Goal: Information Seeking & Learning: Learn about a topic

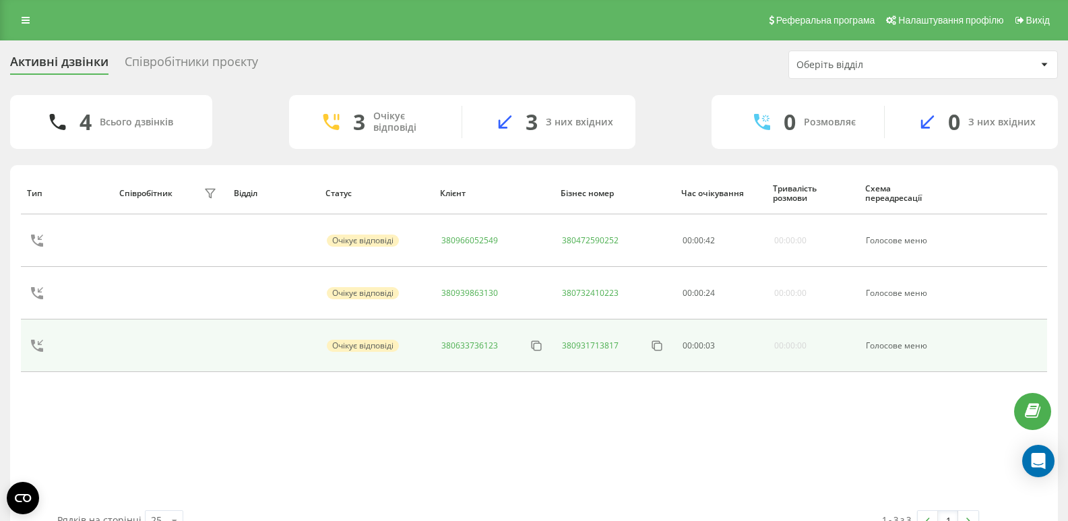
click at [474, 344] on link "380633736123" at bounding box center [469, 345] width 57 height 11
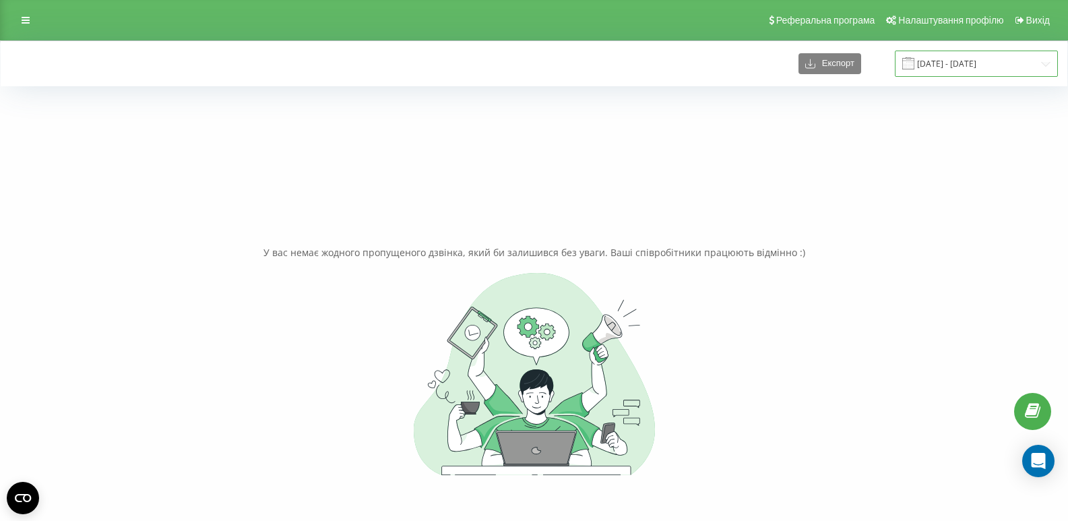
click at [965, 61] on input "[DATE] - [DATE]" at bounding box center [976, 64] width 163 height 26
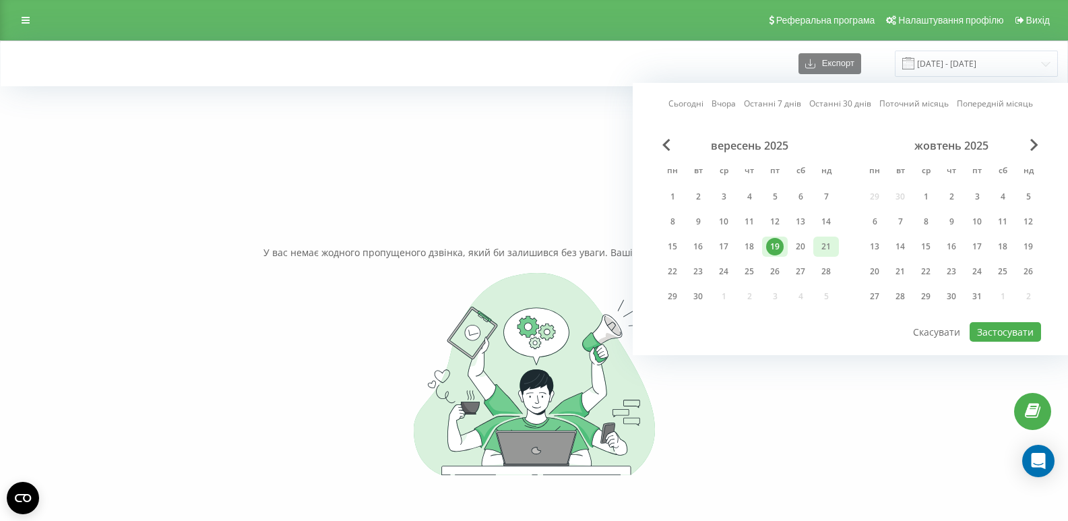
click at [819, 249] on div "21" at bounding box center [826, 247] width 18 height 18
click at [670, 266] on div "22" at bounding box center [673, 272] width 18 height 18
click at [985, 323] on button "Застосувати" at bounding box center [1005, 332] width 71 height 20
type input "21.09.2025 - 22.09.2025"
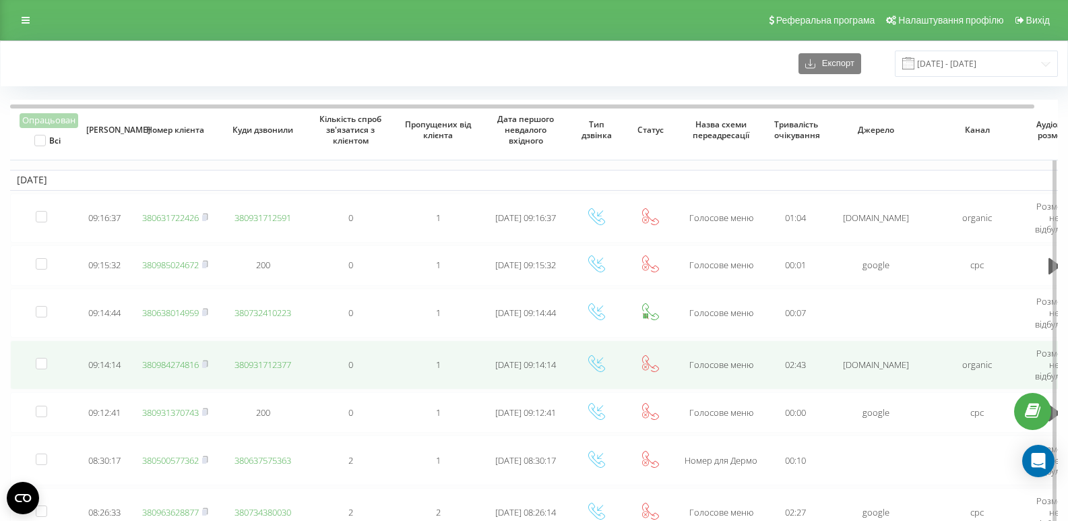
click at [161, 363] on link "380984274816" at bounding box center [170, 365] width 57 height 12
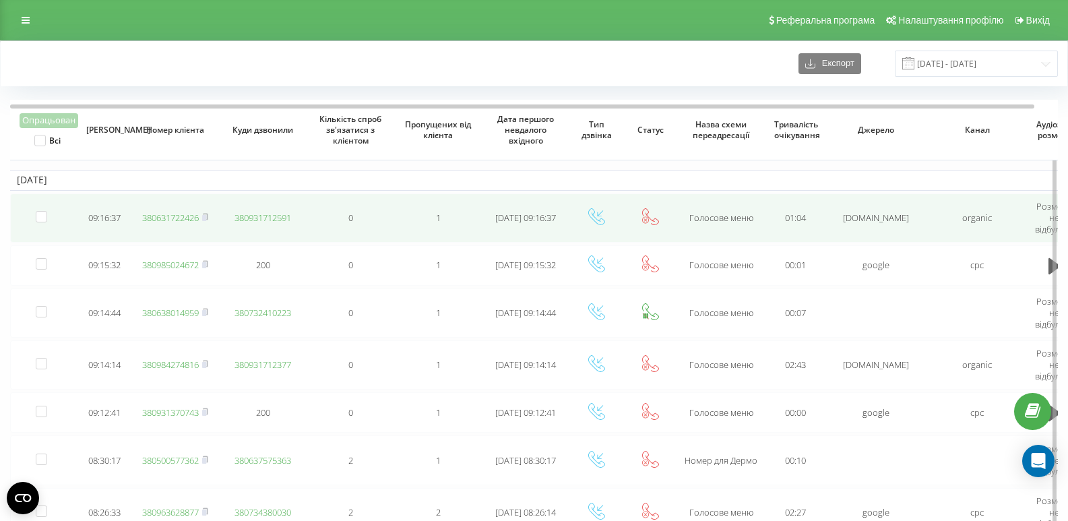
click at [174, 220] on link "380631722426" at bounding box center [170, 218] width 57 height 12
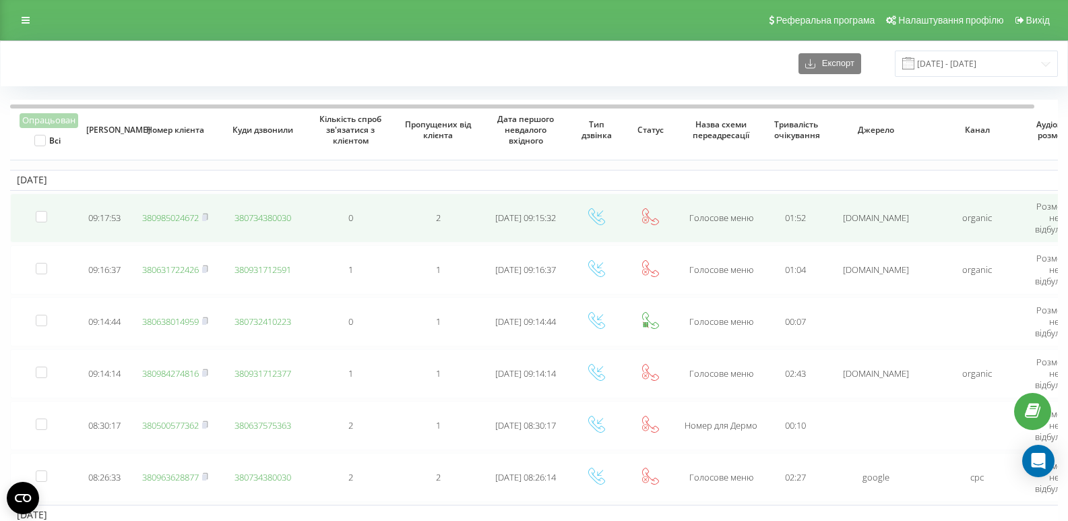
click at [186, 220] on link "380985024672" at bounding box center [170, 218] width 57 height 12
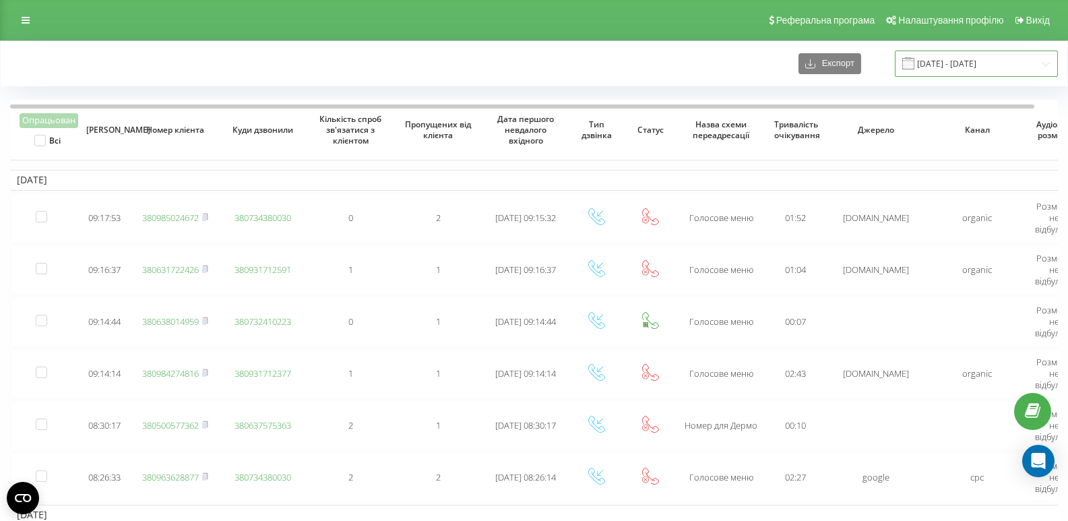
click at [974, 59] on input "21.09.2025 - 22.09.2025" at bounding box center [976, 64] width 163 height 26
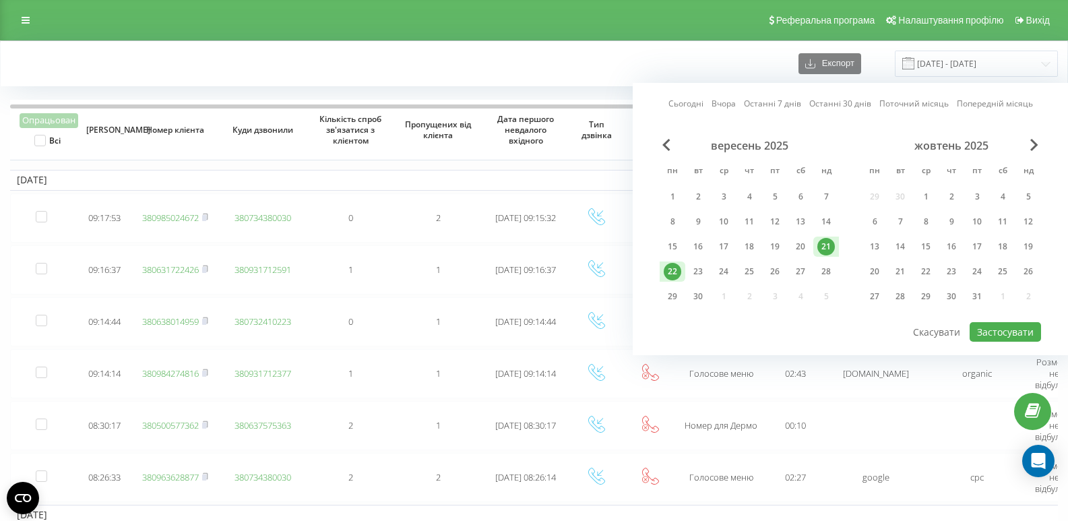
click at [665, 273] on div "22" at bounding box center [673, 272] width 18 height 18
click at [1020, 330] on button "Застосувати" at bounding box center [1005, 332] width 71 height 20
type input "22.09.2025 - 22.09.2025"
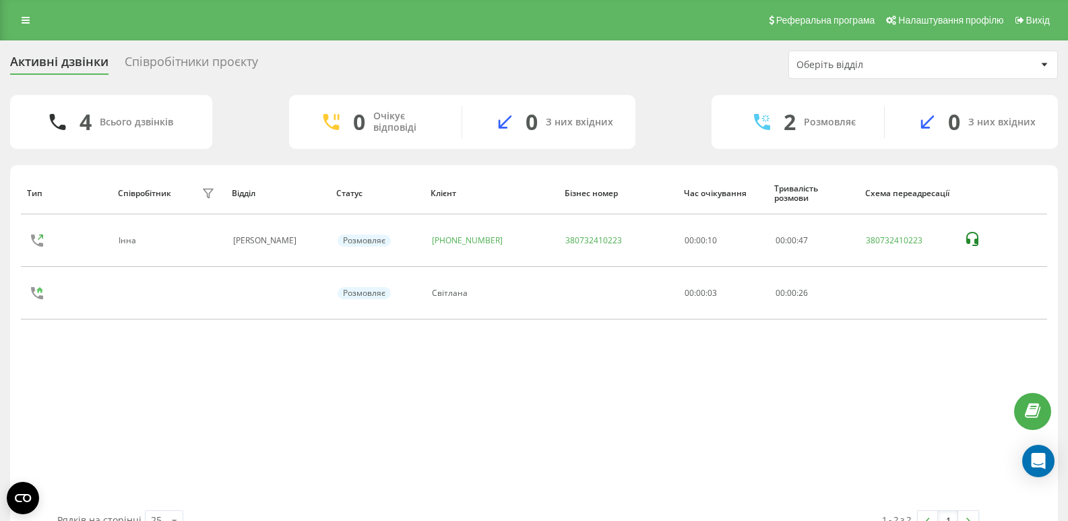
click at [199, 61] on div "Співробітники проєкту" at bounding box center [191, 65] width 133 height 21
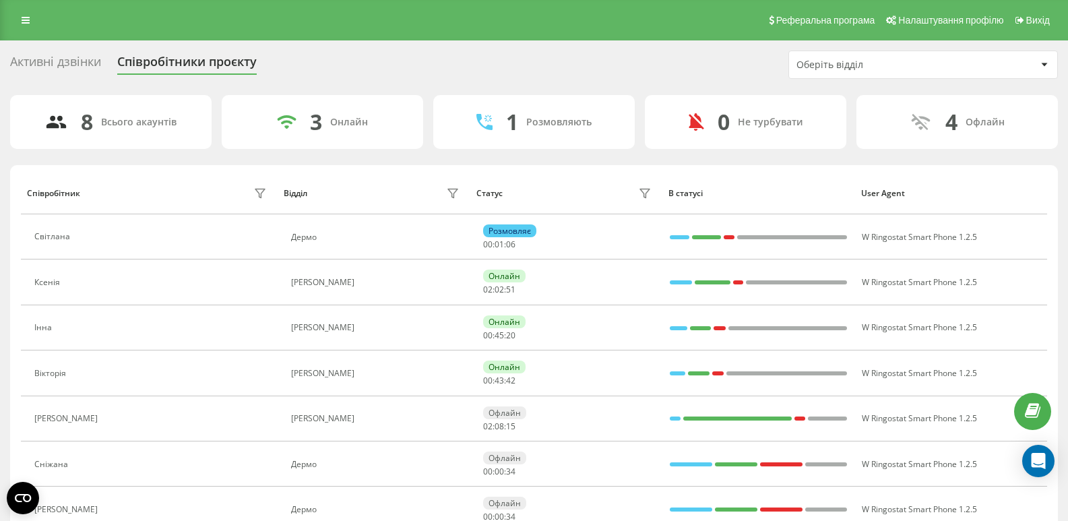
click at [75, 70] on div "Активні дзвінки" at bounding box center [55, 65] width 91 height 21
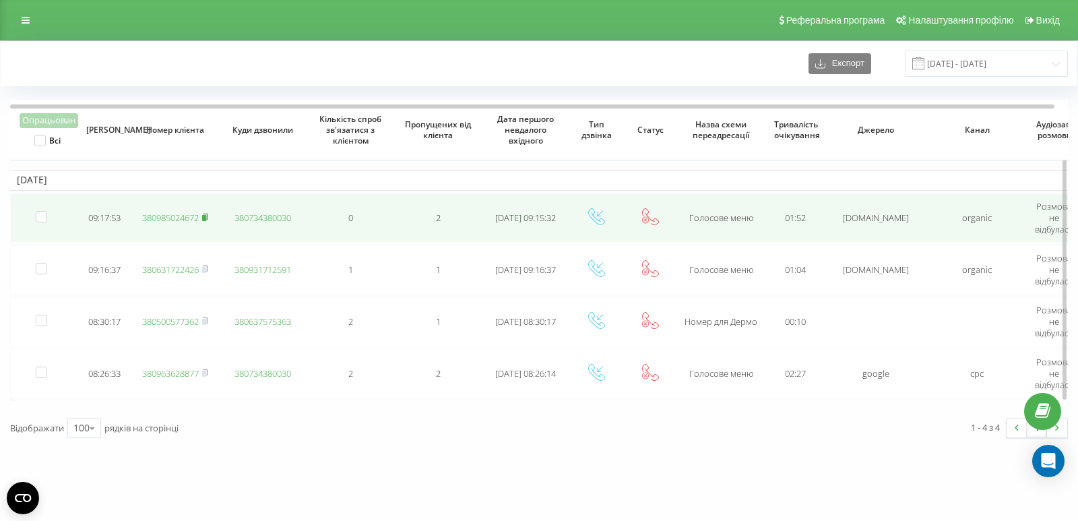
click at [205, 214] on icon at bounding box center [205, 217] width 5 height 6
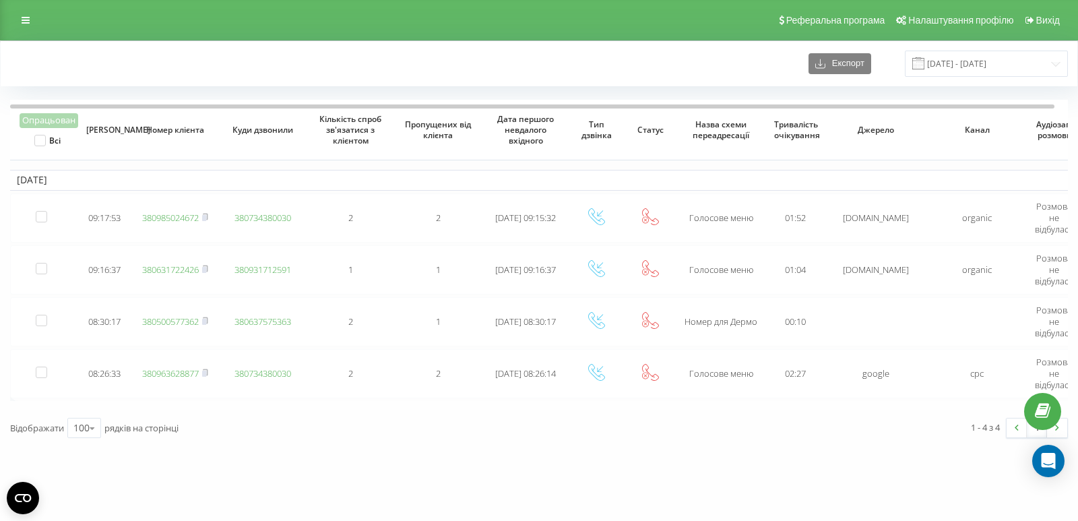
drag, startPoint x: 101, startPoint y: 69, endPoint x: 142, endPoint y: 35, distance: 52.6
click at [101, 69] on div "Експорт 22.09.2025 - 22.09.2025" at bounding box center [539, 64] width 1058 height 26
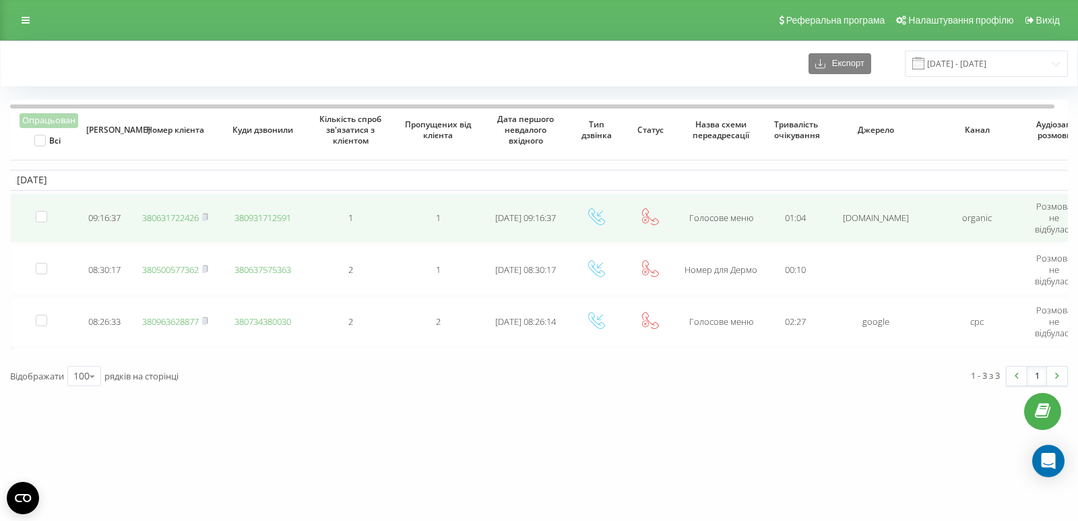
click at [160, 218] on link "380631722426" at bounding box center [170, 218] width 57 height 12
click at [192, 220] on link "380974691134" at bounding box center [170, 218] width 57 height 12
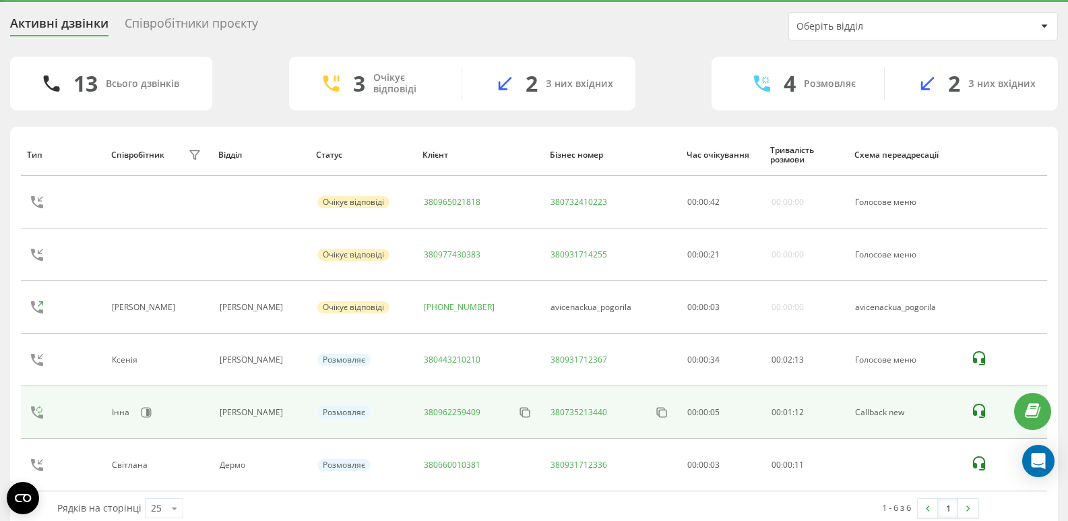
scroll to position [59, 0]
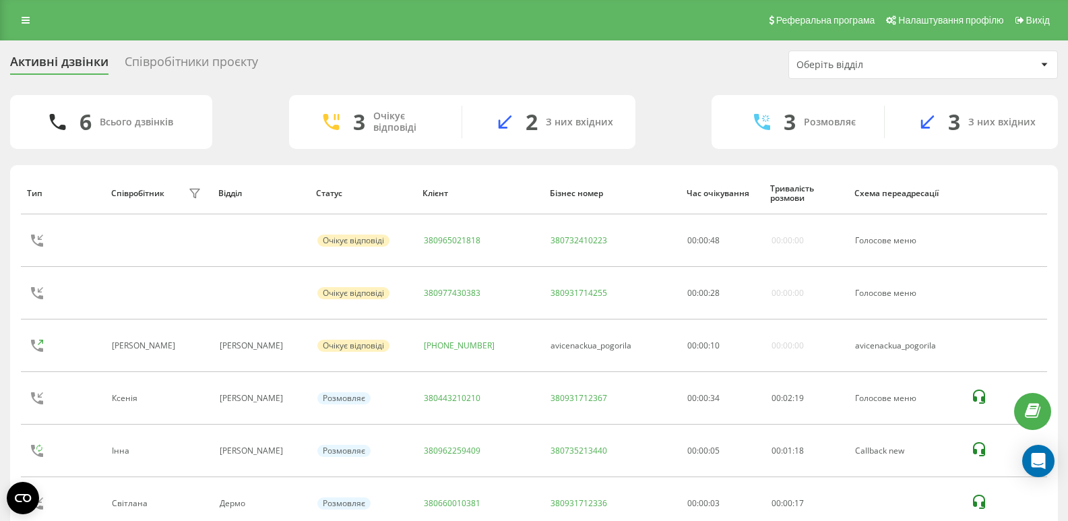
click at [194, 63] on div "Співробітники проєкту" at bounding box center [191, 65] width 133 height 21
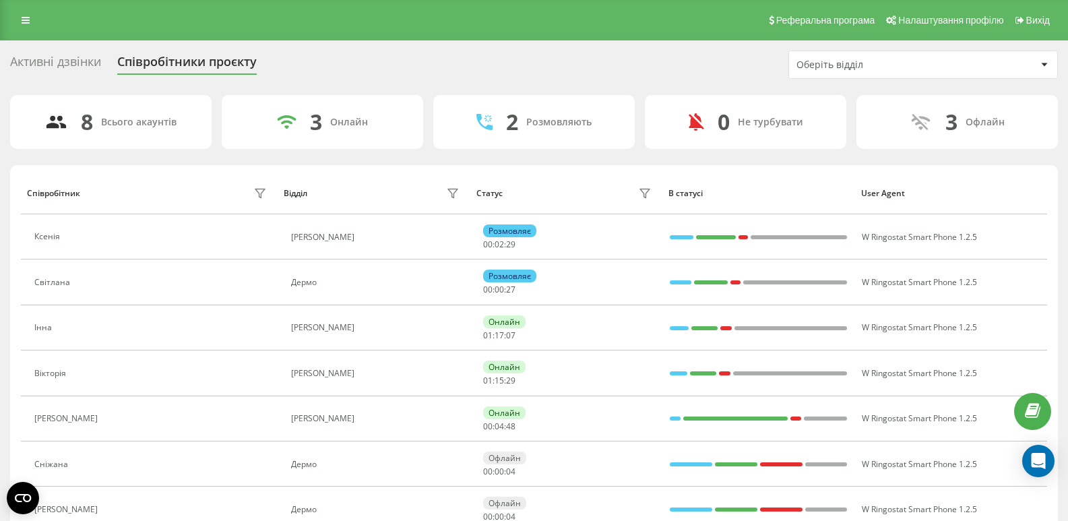
click at [84, 62] on div "Активні дзвінки" at bounding box center [55, 65] width 91 height 21
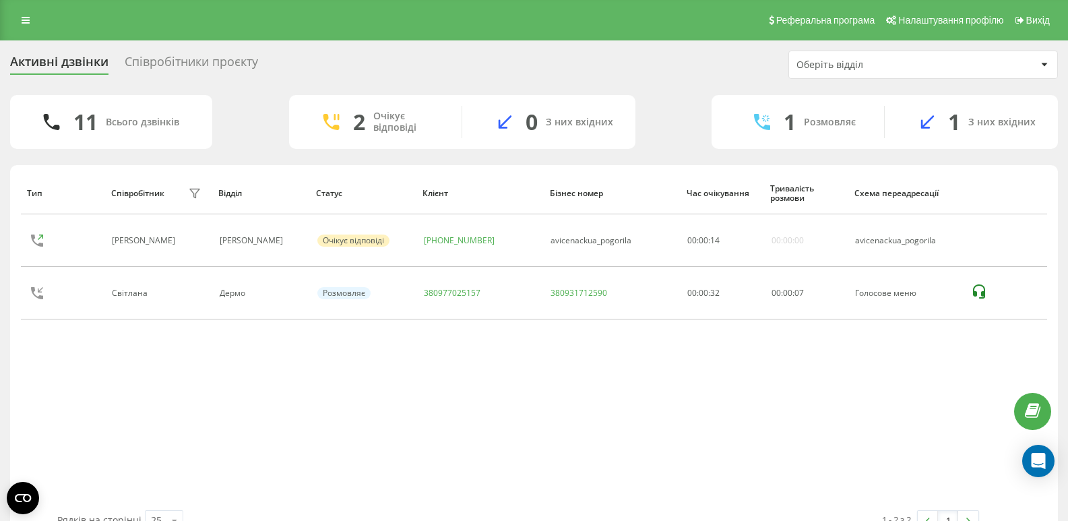
drag, startPoint x: 147, startPoint y: 391, endPoint x: 162, endPoint y: 325, distance: 67.2
click at [147, 391] on div "Тип Співробітник фільтру Відділ Статус Клієнт Бізнес номер Час очікування Трива…" at bounding box center [534, 341] width 1026 height 338
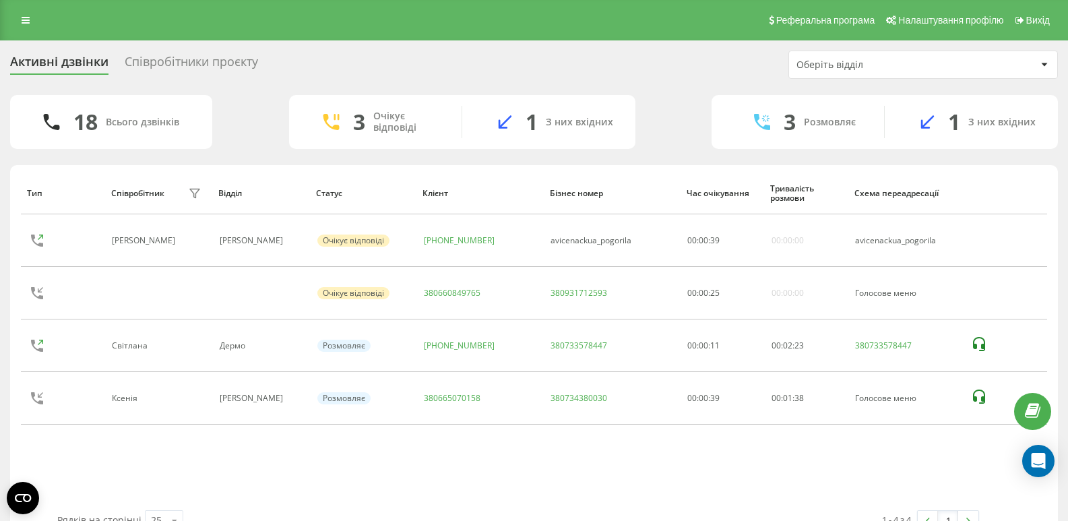
click at [210, 56] on div "Співробітники проєкту" at bounding box center [191, 65] width 133 height 21
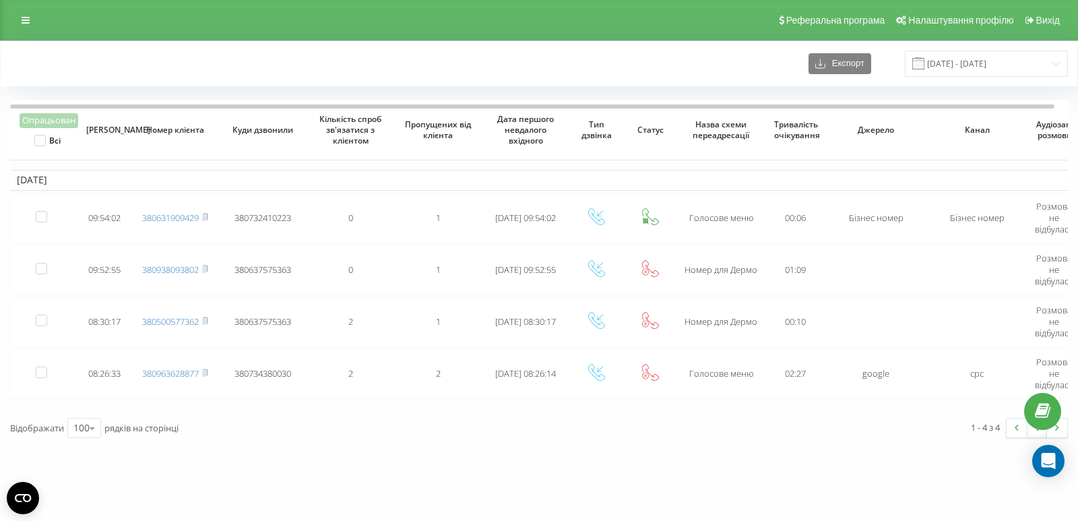
click at [142, 61] on div "Експорт [DATE] - [DATE]" at bounding box center [539, 64] width 1058 height 26
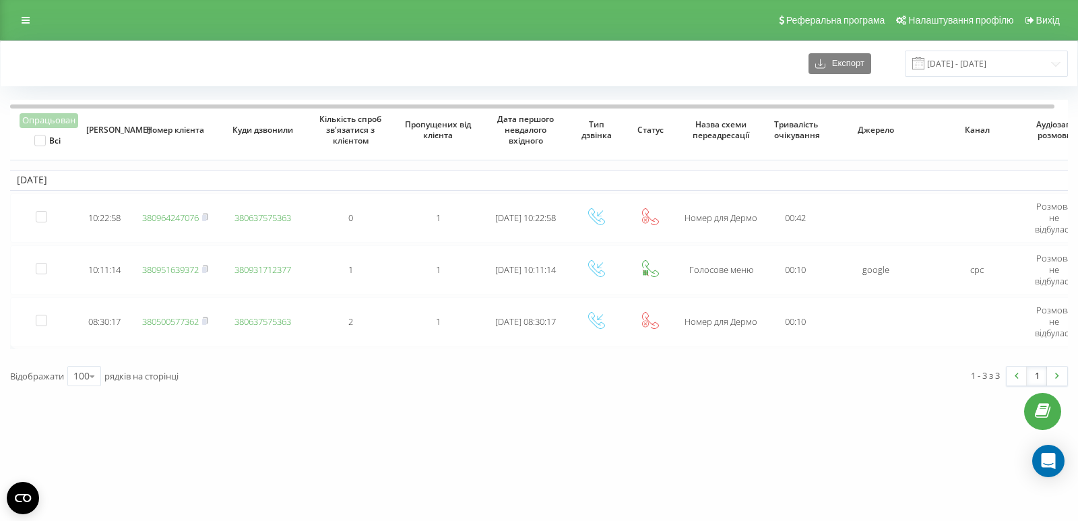
drag, startPoint x: 121, startPoint y: 60, endPoint x: 164, endPoint y: 6, distance: 69.0
click at [121, 60] on div "Експорт 22.09.2025 - 22.09.2025" at bounding box center [539, 64] width 1058 height 26
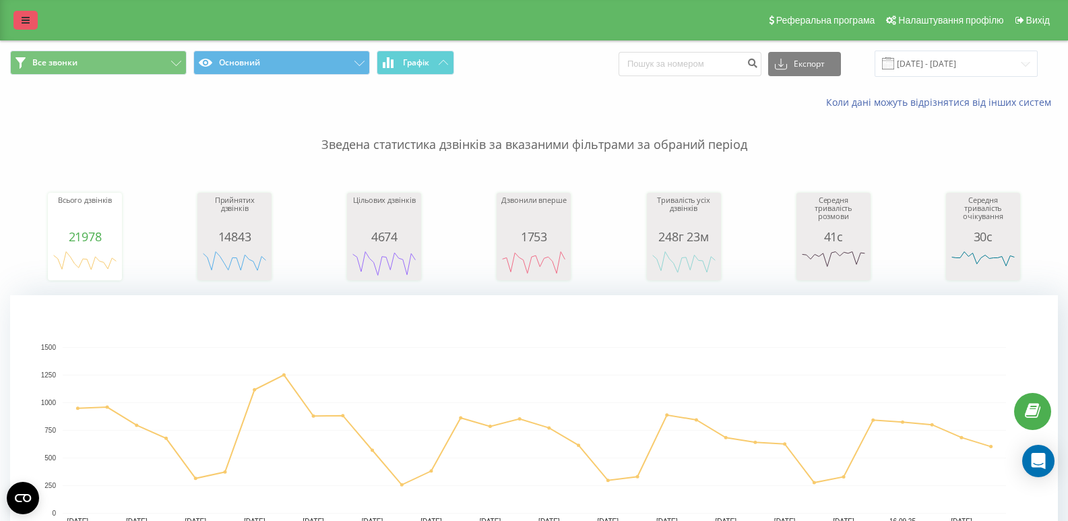
click at [30, 19] on link at bounding box center [25, 20] width 24 height 19
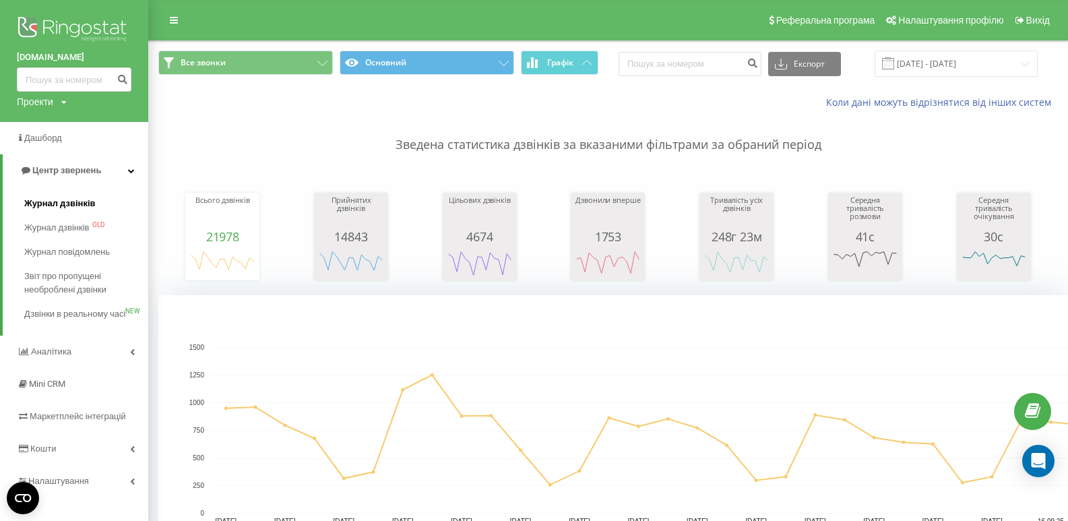
click at [92, 208] on span "Журнал дзвінків" at bounding box center [59, 203] width 71 height 13
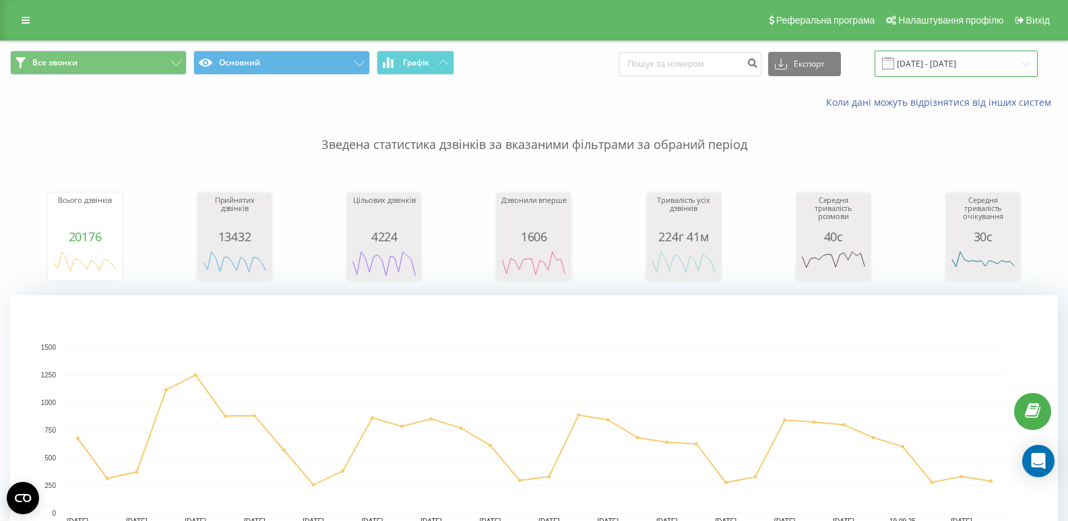
click at [966, 63] on input "[DATE] - [DATE]" at bounding box center [956, 64] width 163 height 26
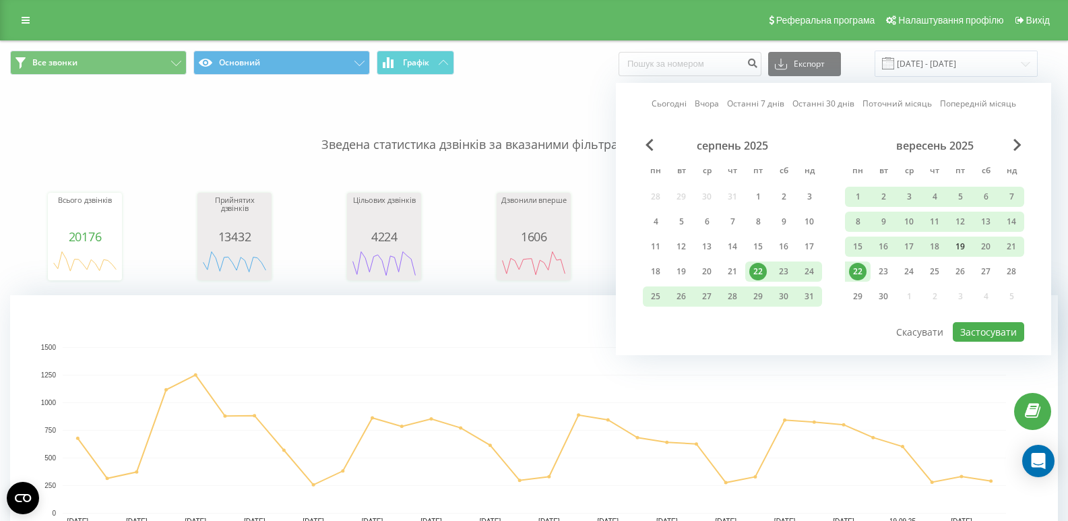
click at [963, 242] on div "19" at bounding box center [961, 247] width 18 height 18
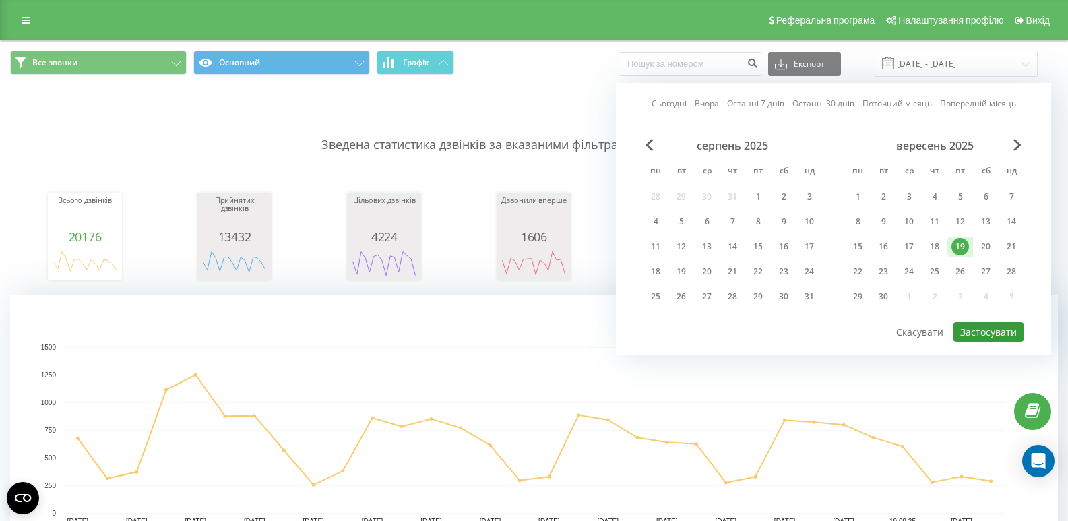
click at [991, 327] on button "Застосувати" at bounding box center [988, 332] width 71 height 20
type input "19.09.2025 - 19.09.2025"
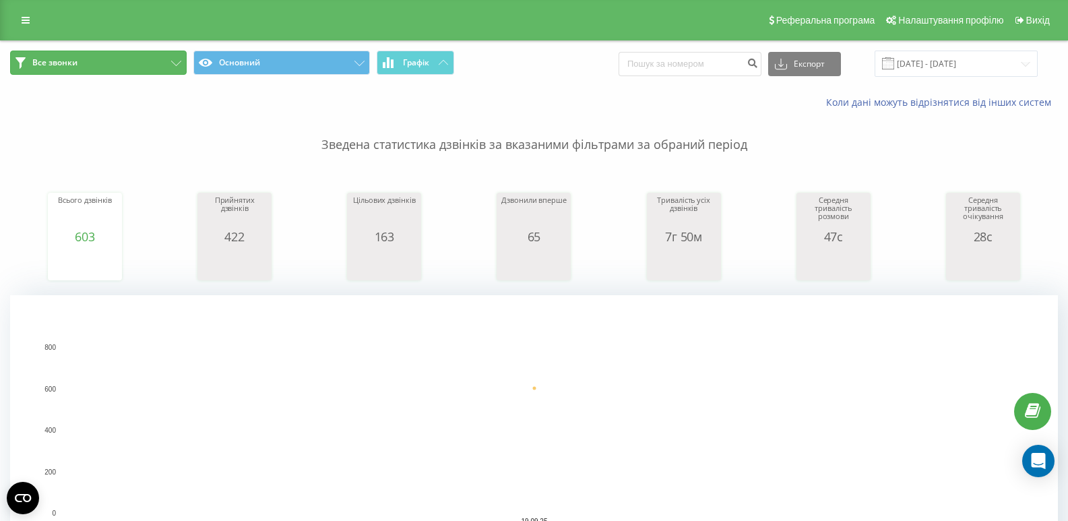
click at [177, 61] on icon at bounding box center [176, 63] width 10 height 5
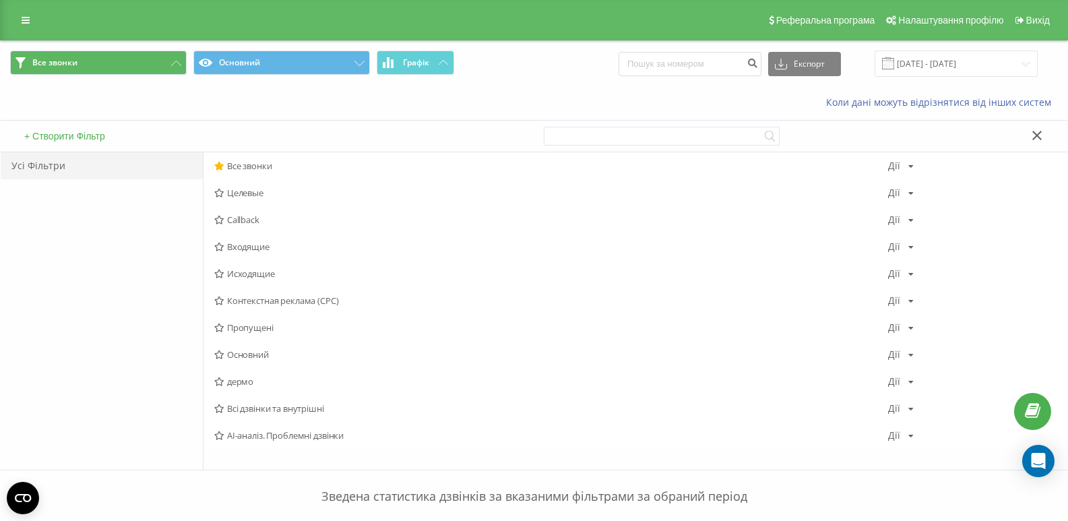
click at [261, 407] on span "Всі дзвінки та внутрішні" at bounding box center [551, 408] width 674 height 9
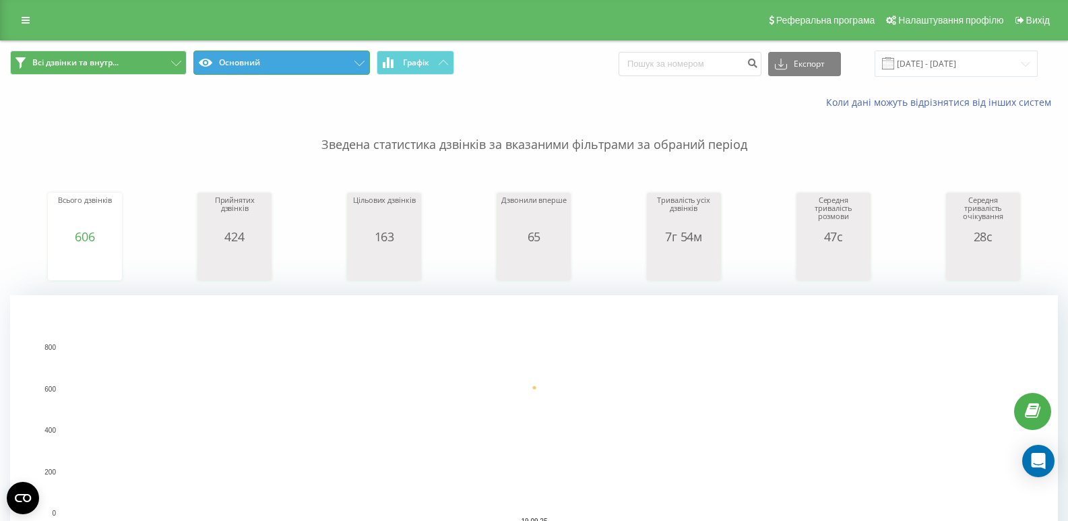
click at [303, 65] on button "Основний" at bounding box center [281, 63] width 177 height 24
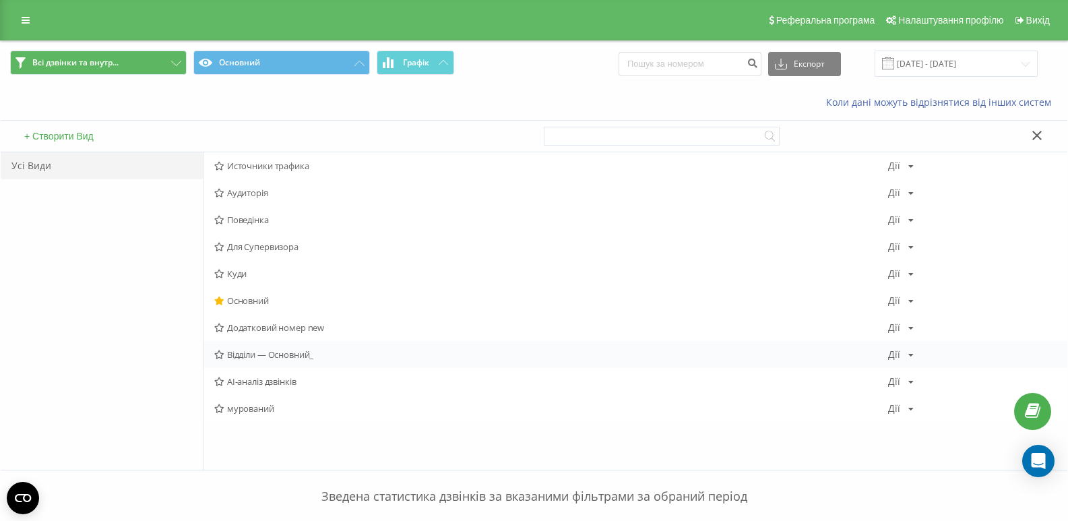
click at [287, 359] on span "Відділи — Основний_" at bounding box center [551, 354] width 674 height 9
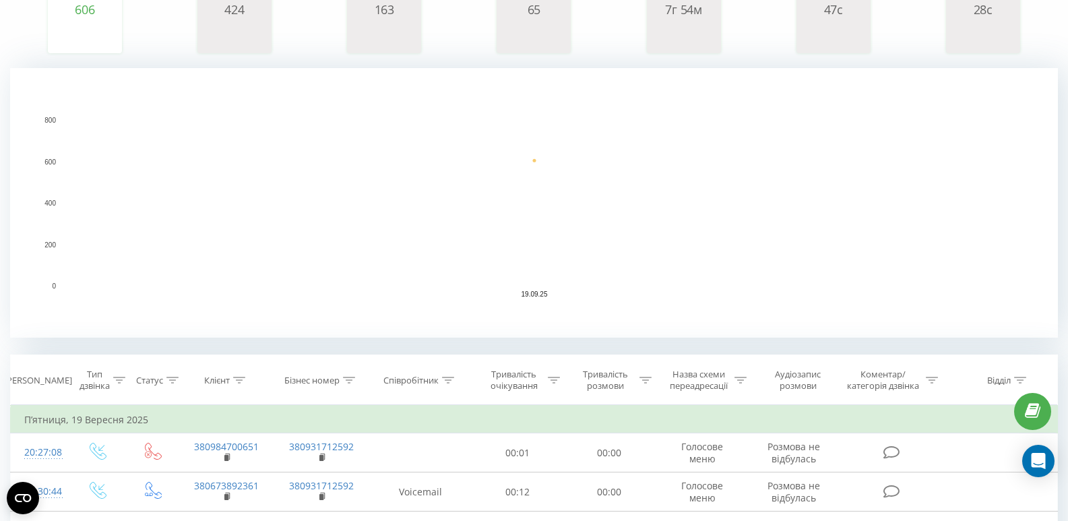
scroll to position [408, 0]
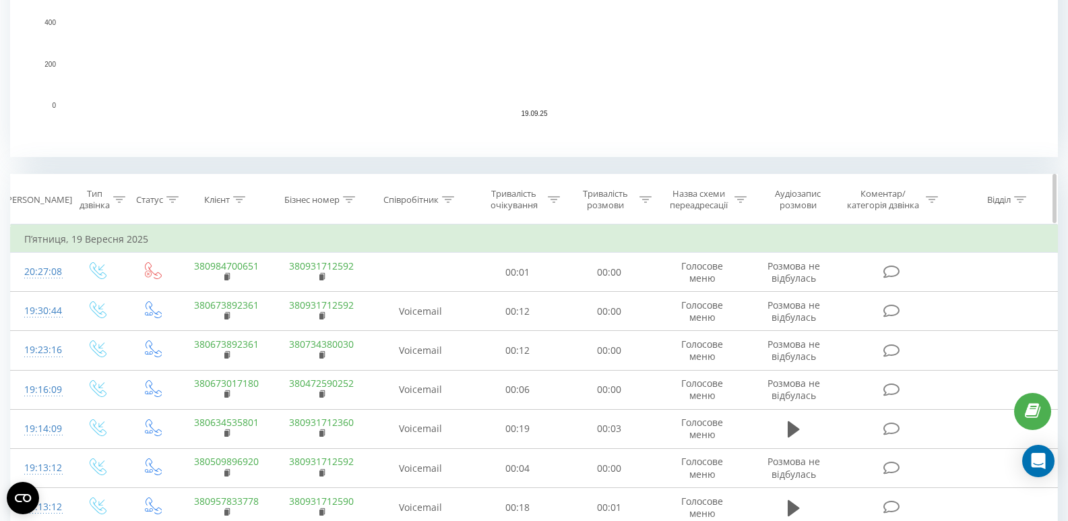
click at [1023, 196] on icon at bounding box center [1020, 199] width 12 height 7
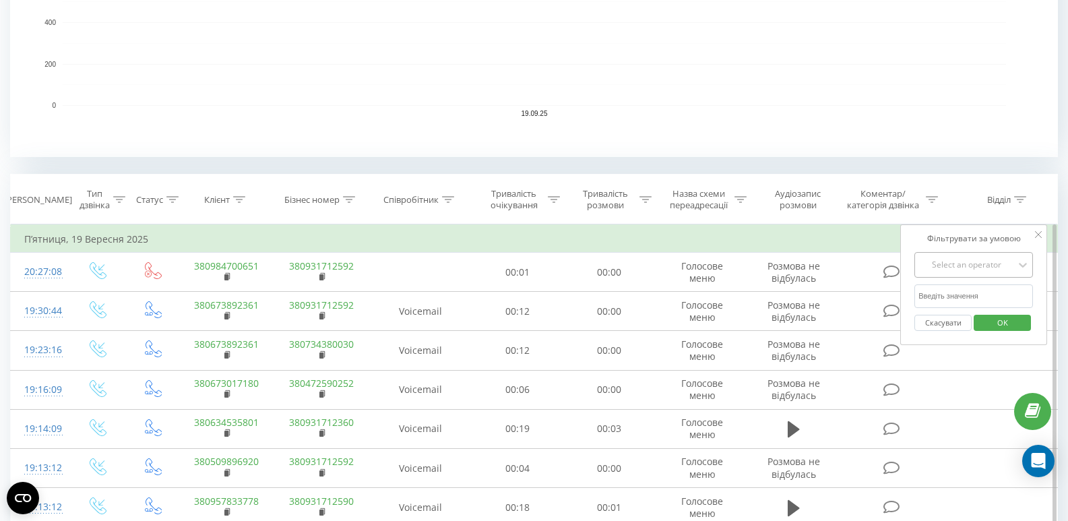
click at [943, 272] on div "Select an operator" at bounding box center [966, 265] width 98 height 20
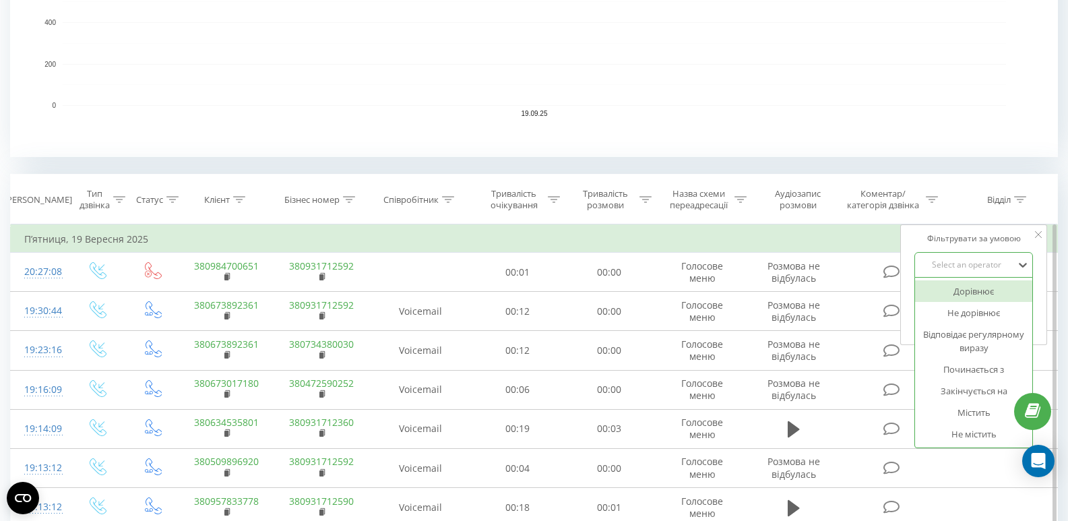
click at [952, 294] on div "Дорівнює" at bounding box center [973, 291] width 117 height 22
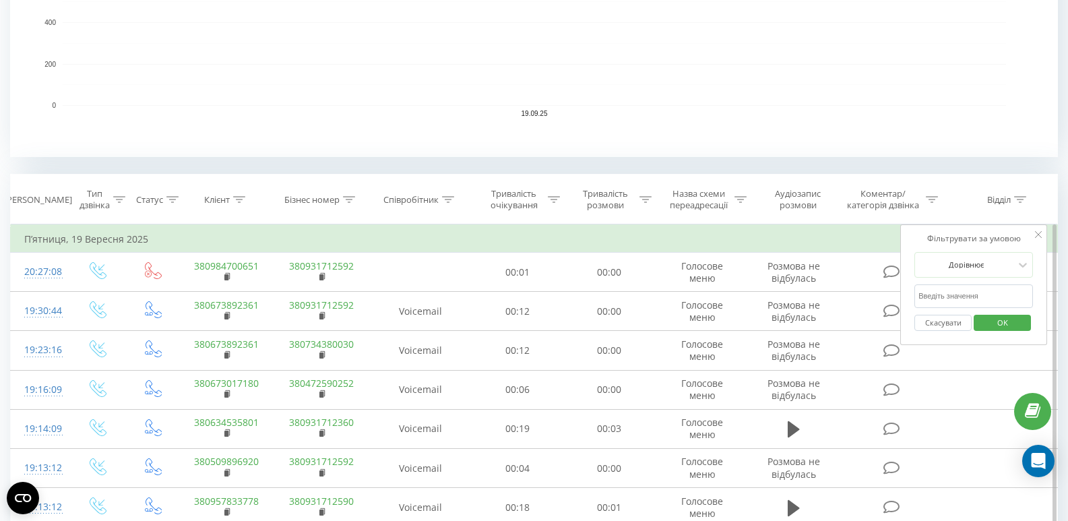
click at [956, 290] on input "text" at bounding box center [973, 296] width 119 height 24
type input "Дермо"
click at [958, 299] on input "Дермо" at bounding box center [973, 296] width 119 height 24
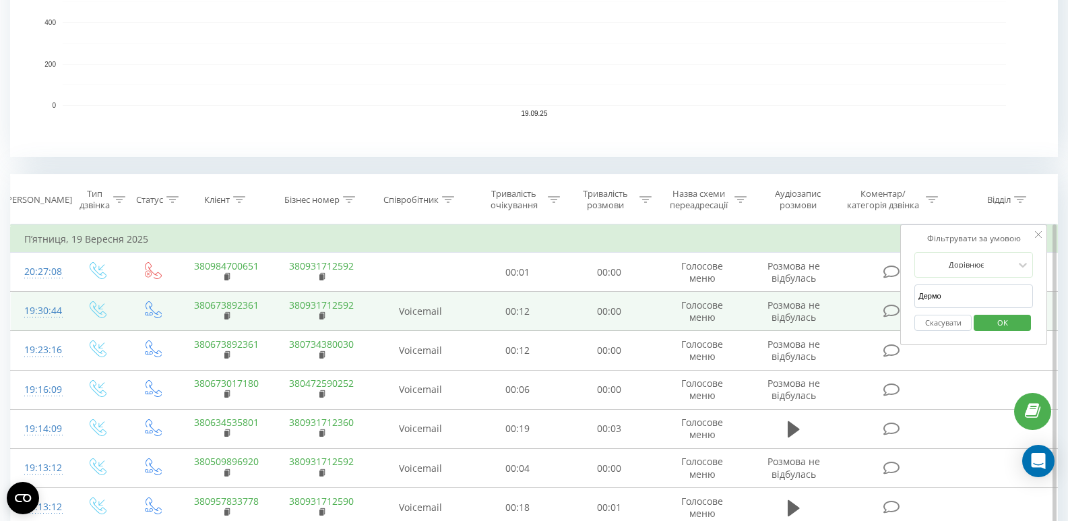
drag, startPoint x: 958, startPoint y: 298, endPoint x: 677, endPoint y: 301, distance: 280.3
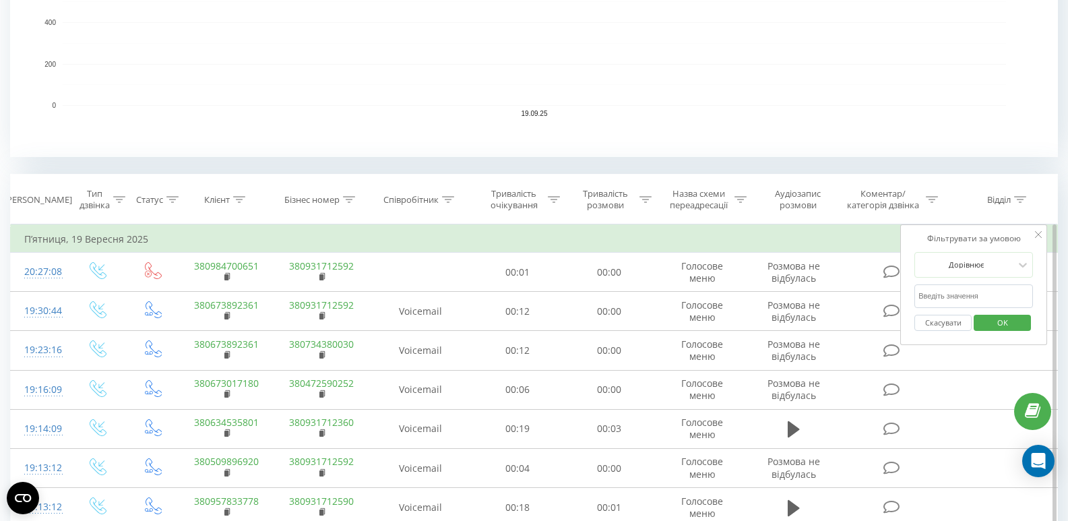
click at [942, 288] on input "text" at bounding box center [973, 296] width 119 height 24
type input "[PERSON_NAME]"
click at [989, 319] on span "OK" at bounding box center [1003, 322] width 38 height 21
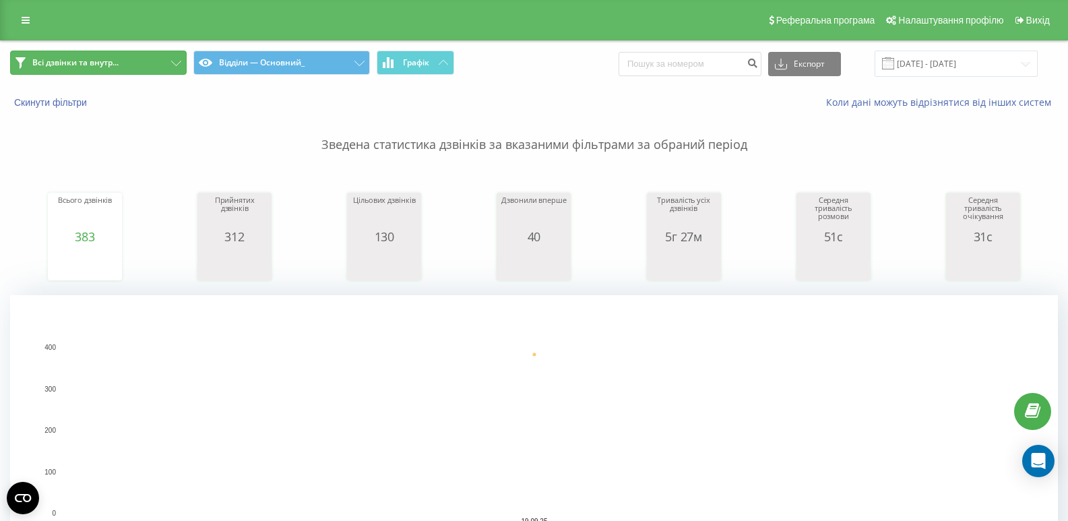
click at [123, 59] on button "Всі дзвінки та внутр..." at bounding box center [98, 63] width 177 height 24
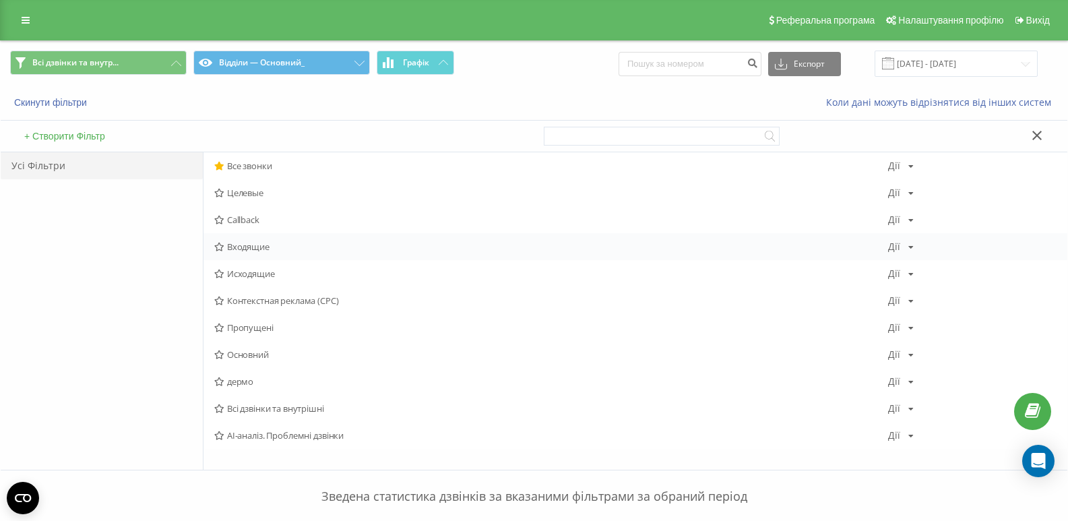
click at [246, 243] on span "Входящие" at bounding box center [551, 246] width 674 height 9
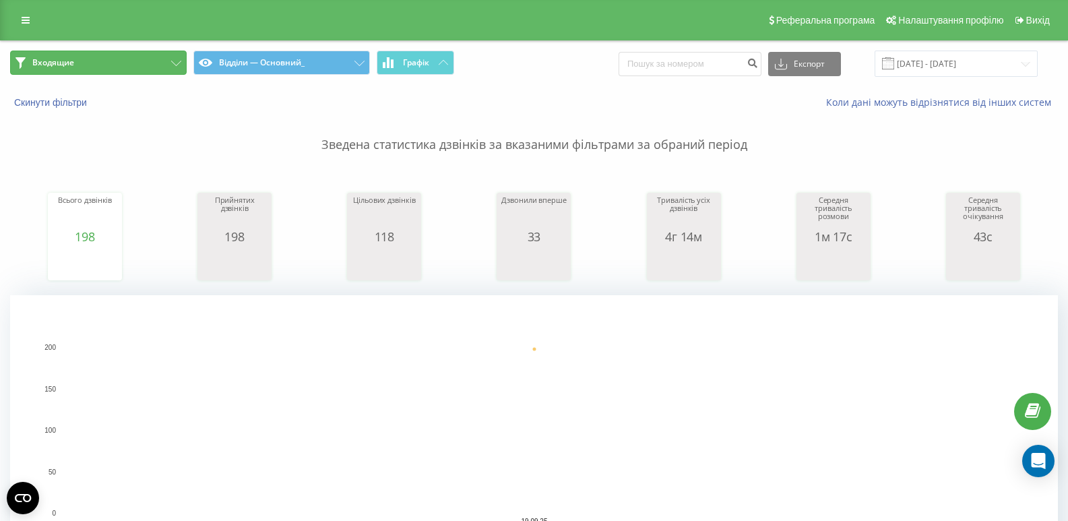
click at [63, 69] on button "Входящие" at bounding box center [98, 63] width 177 height 24
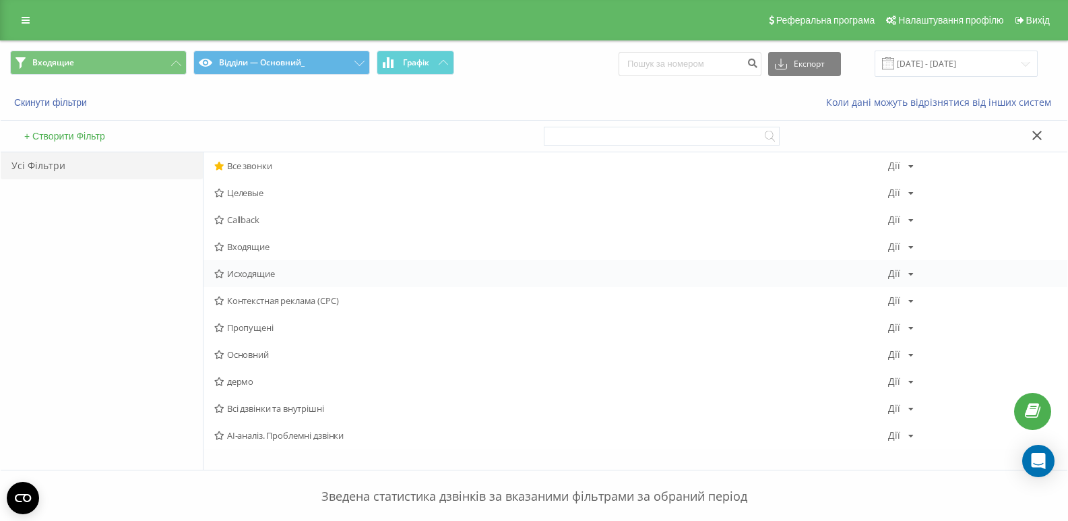
click at [240, 275] on span "Исходящие" at bounding box center [551, 273] width 674 height 9
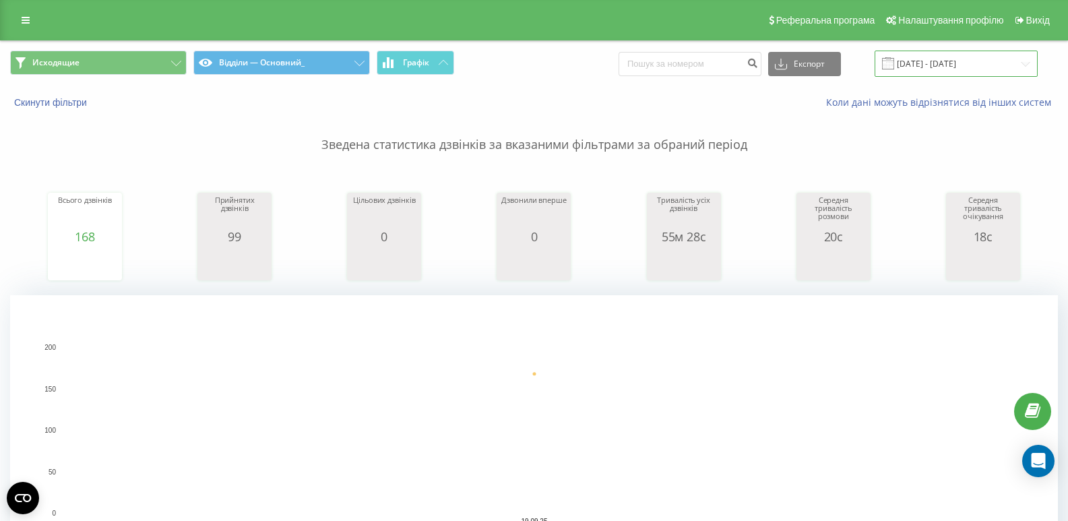
click at [935, 67] on input "19.09.2025 - 19.09.2025" at bounding box center [956, 64] width 163 height 26
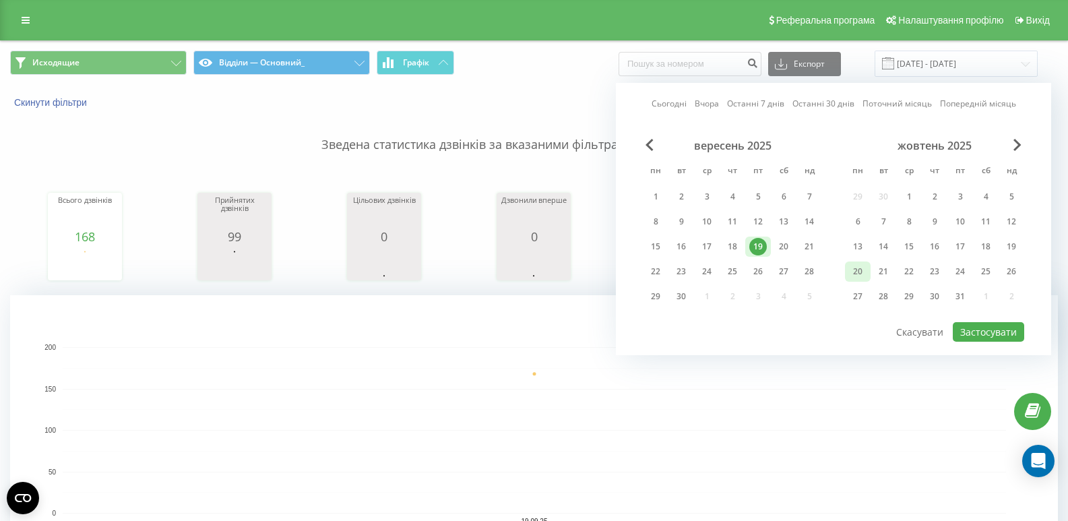
click at [782, 248] on div "20" at bounding box center [784, 247] width 18 height 18
click at [1005, 332] on button "Застосувати" at bounding box center [988, 332] width 71 height 20
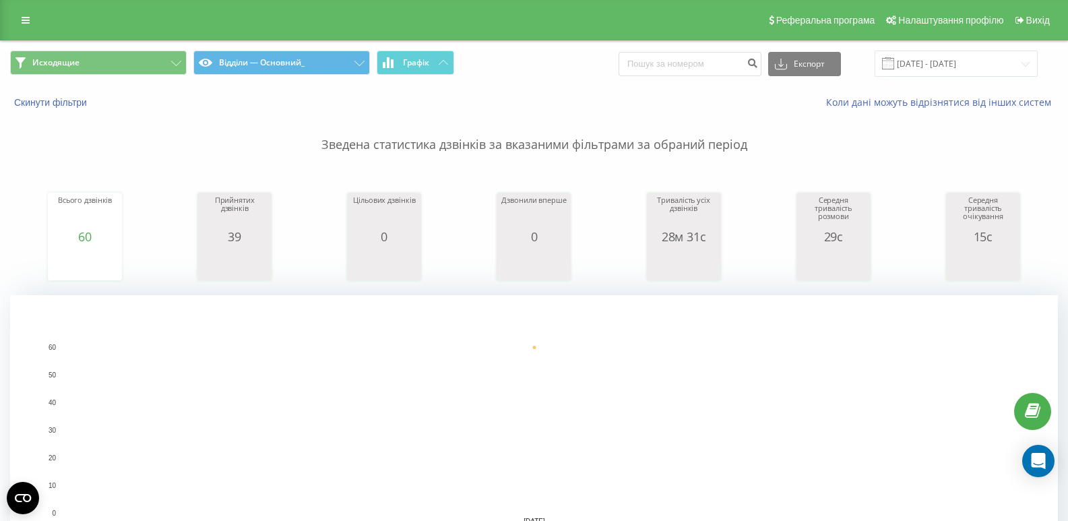
click at [104, 75] on span "Исходящие Відділи — Основний_ Графік" at bounding box center [267, 64] width 514 height 26
click at [110, 62] on button "Исходящие" at bounding box center [98, 63] width 177 height 24
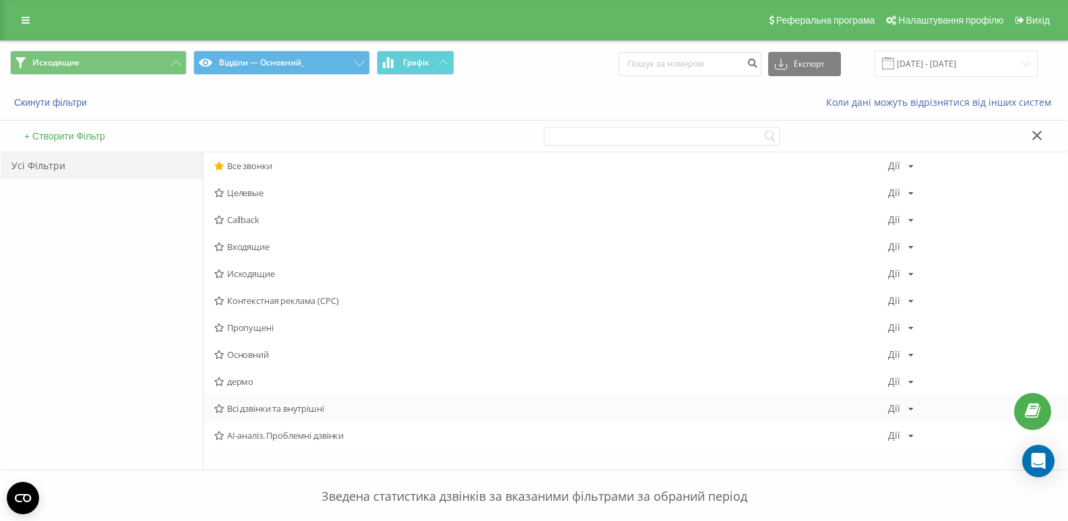
click at [290, 413] on span "Всі дзвінки та внутрішні" at bounding box center [551, 408] width 674 height 9
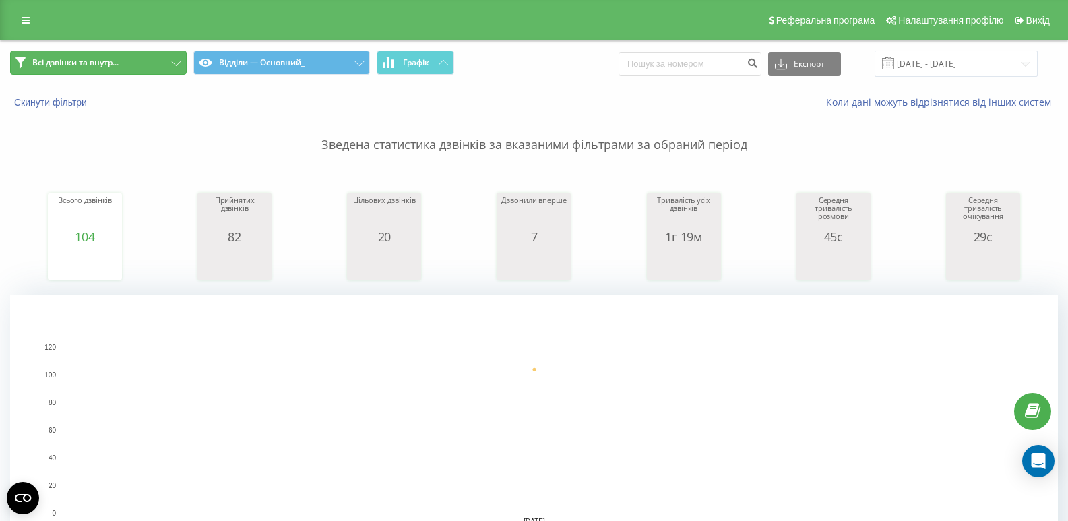
click at [99, 63] on span "Всі дзвінки та внутр..." at bounding box center [75, 62] width 86 height 11
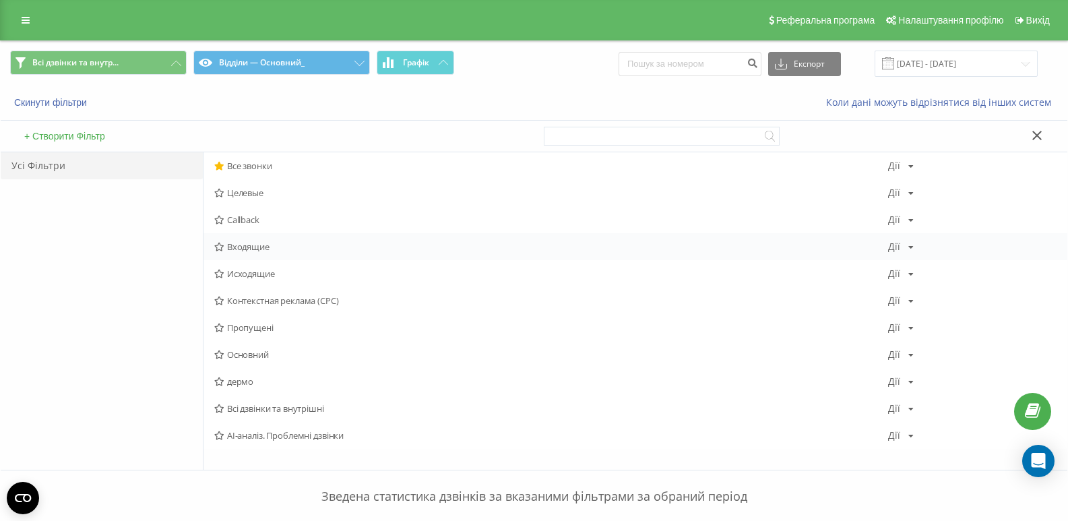
click at [235, 250] on span "Входящие" at bounding box center [551, 246] width 674 height 9
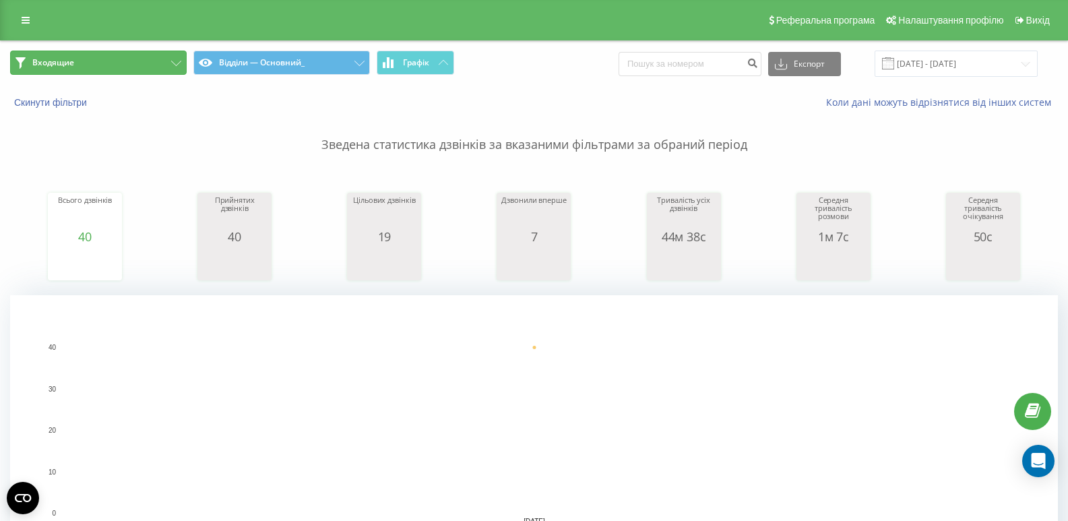
click at [77, 65] on button "Входящие" at bounding box center [98, 63] width 177 height 24
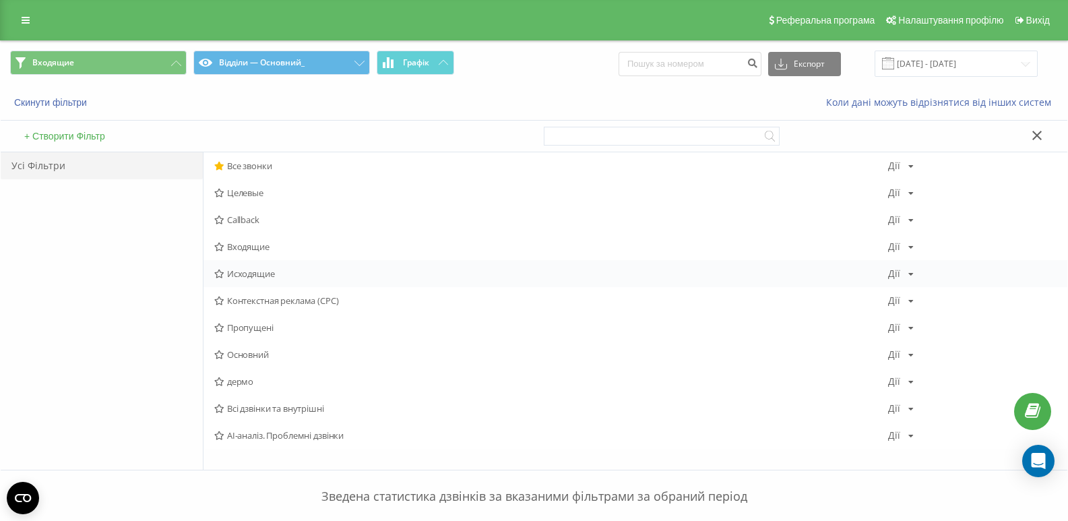
click at [243, 269] on span "Исходящие" at bounding box center [551, 273] width 674 height 9
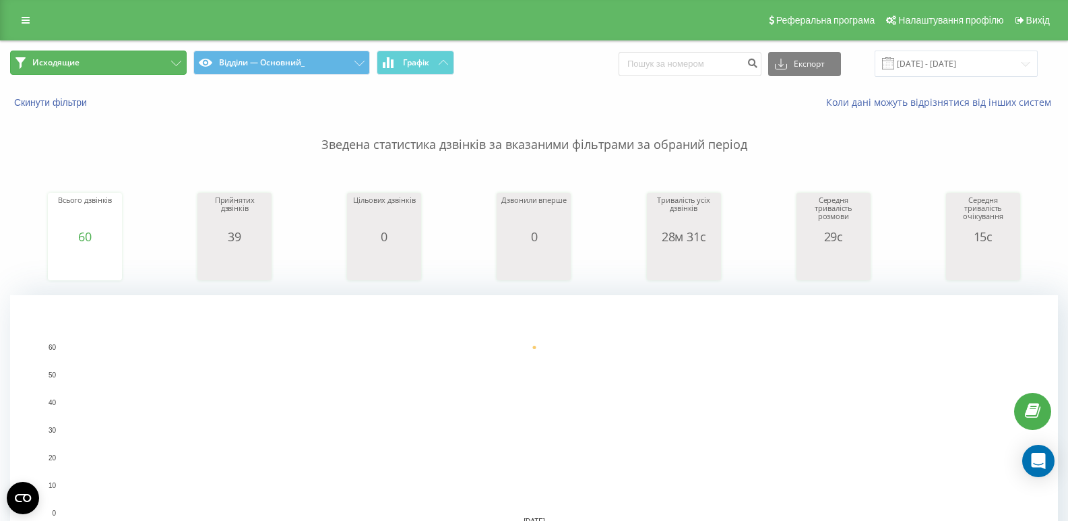
click at [116, 63] on button "Исходящие" at bounding box center [98, 63] width 177 height 24
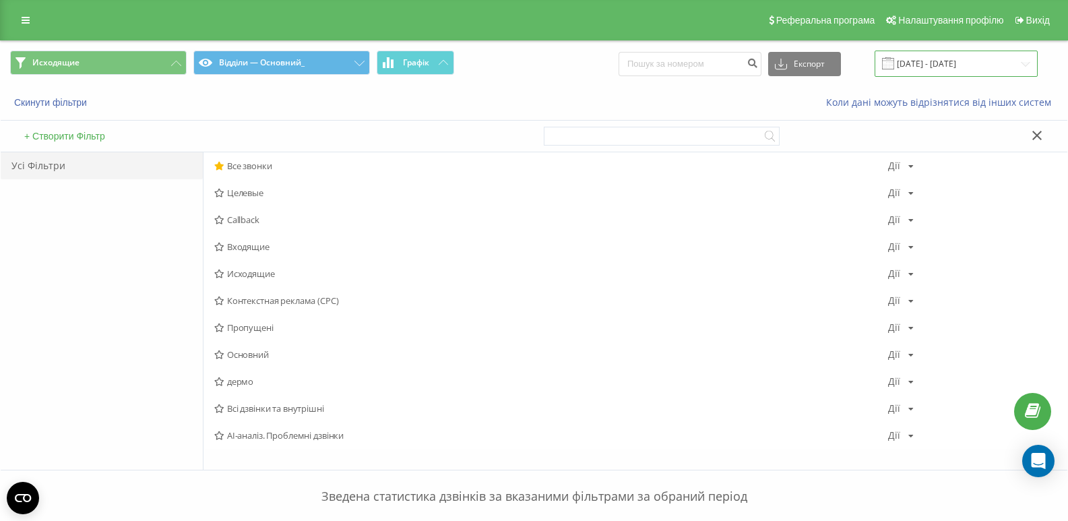
click at [953, 61] on input "20.09.2025 - 20.09.2025" at bounding box center [956, 64] width 163 height 26
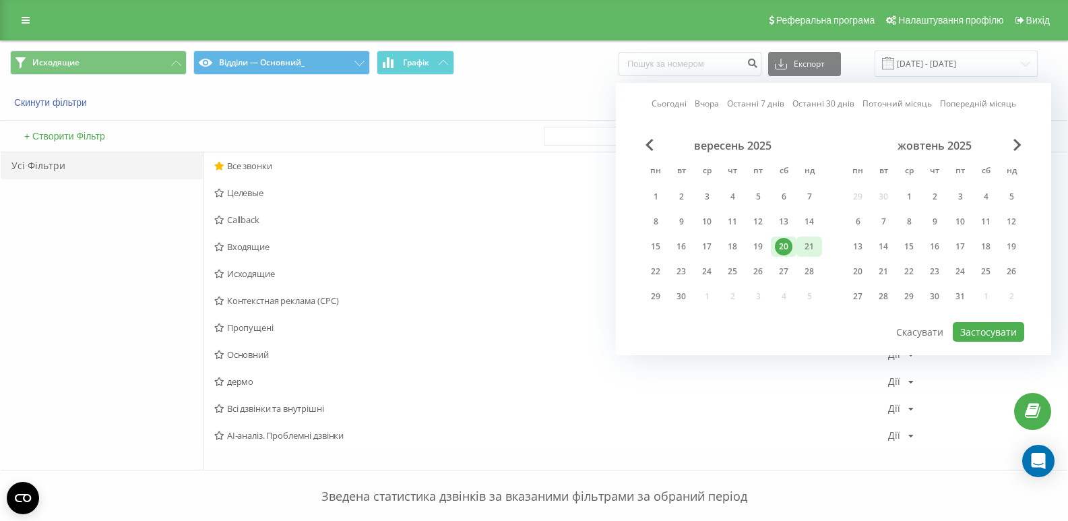
drag, startPoint x: 802, startPoint y: 245, endPoint x: 873, endPoint y: 253, distance: 71.2
click at [802, 245] on div "21" at bounding box center [810, 247] width 18 height 18
click at [988, 332] on button "Застосувати" at bounding box center [988, 332] width 71 height 20
type input "21.09.2025 - 21.09.2025"
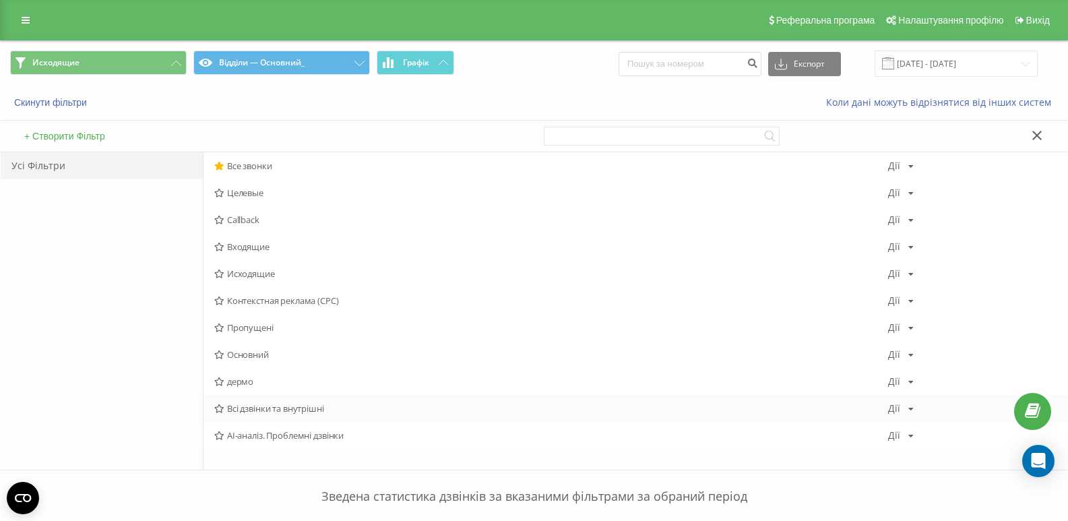
click at [230, 405] on span "Всі дзвінки та внутрішні" at bounding box center [551, 408] width 674 height 9
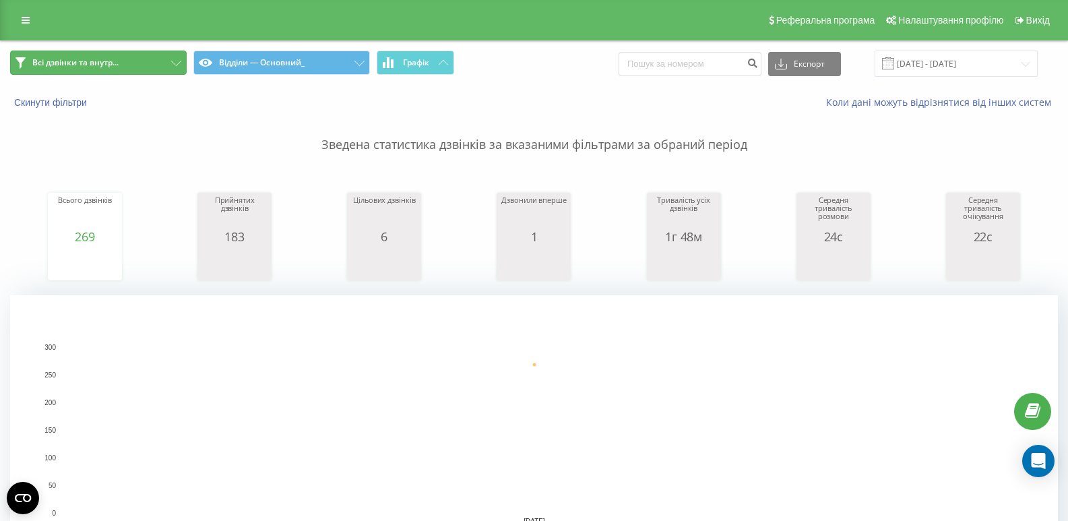
click at [77, 62] on span "Всі дзвінки та внутр..." at bounding box center [75, 62] width 86 height 11
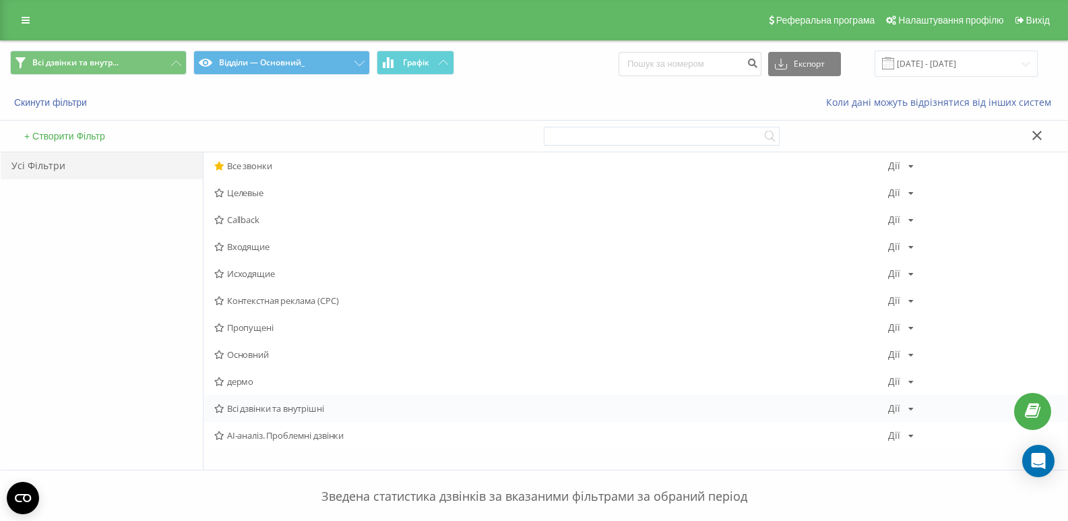
click at [289, 404] on span "Всі дзвінки та внутрішні" at bounding box center [551, 408] width 674 height 9
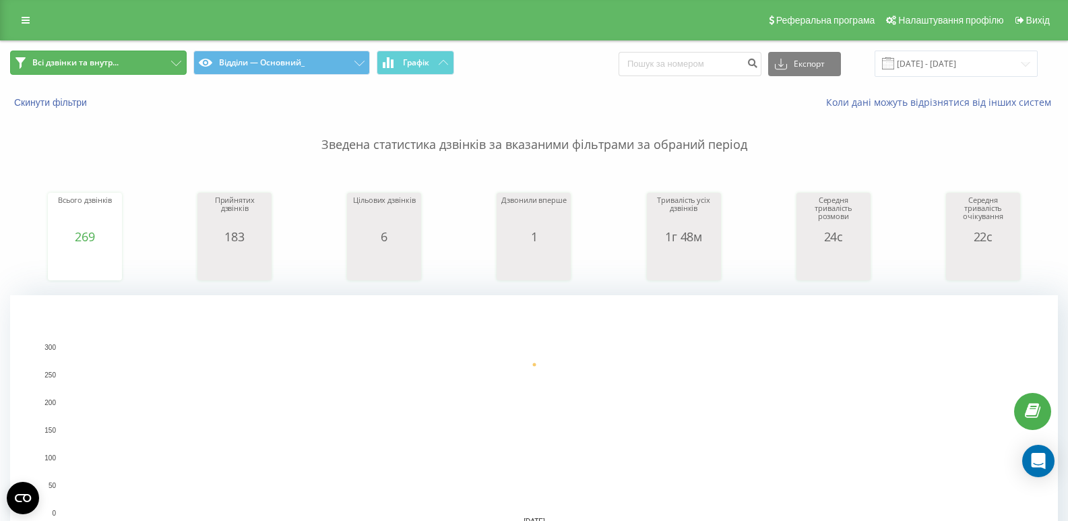
click at [152, 65] on button "Всі дзвінки та внутр..." at bounding box center [98, 63] width 177 height 24
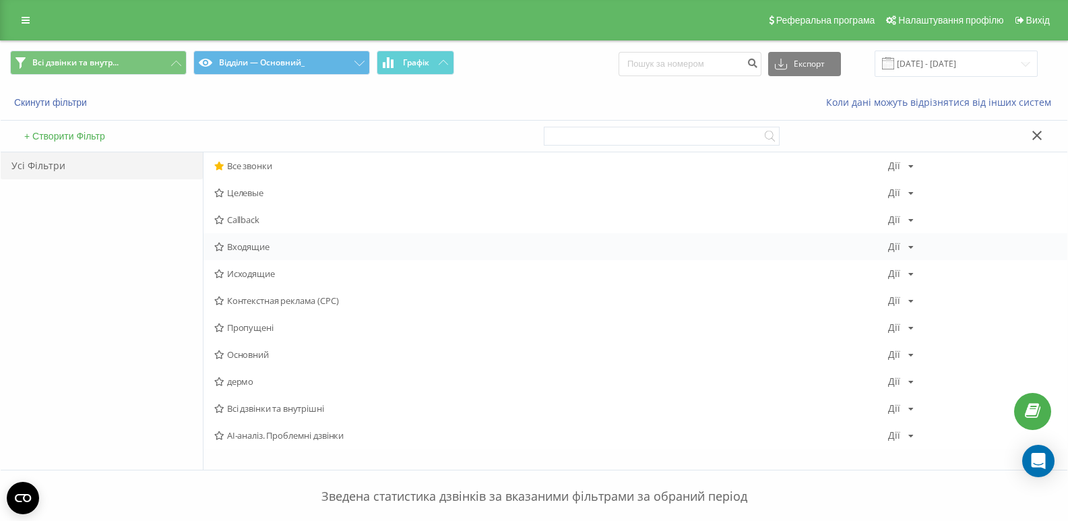
click at [263, 249] on span "Входящие" at bounding box center [551, 246] width 674 height 9
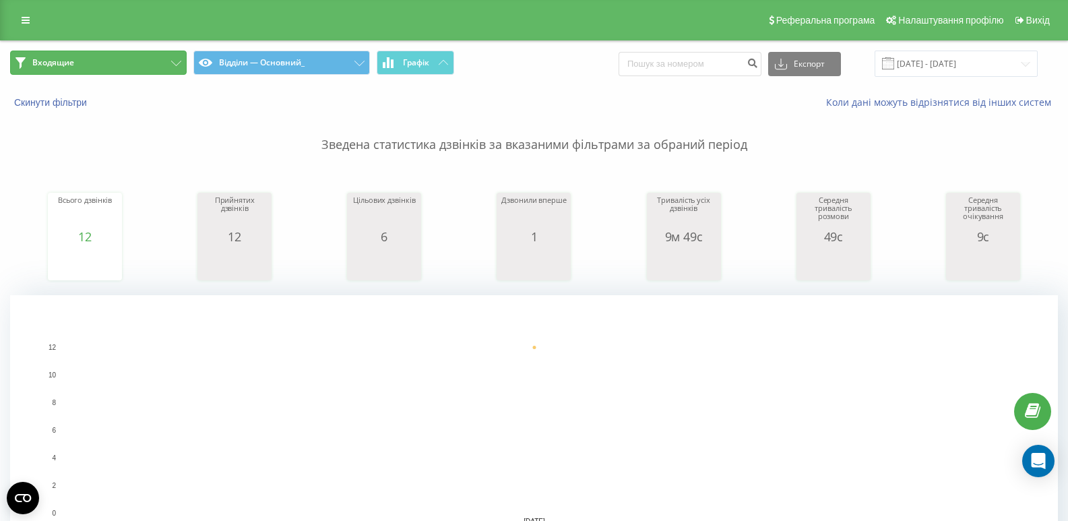
click at [124, 69] on button "Входящие" at bounding box center [98, 63] width 177 height 24
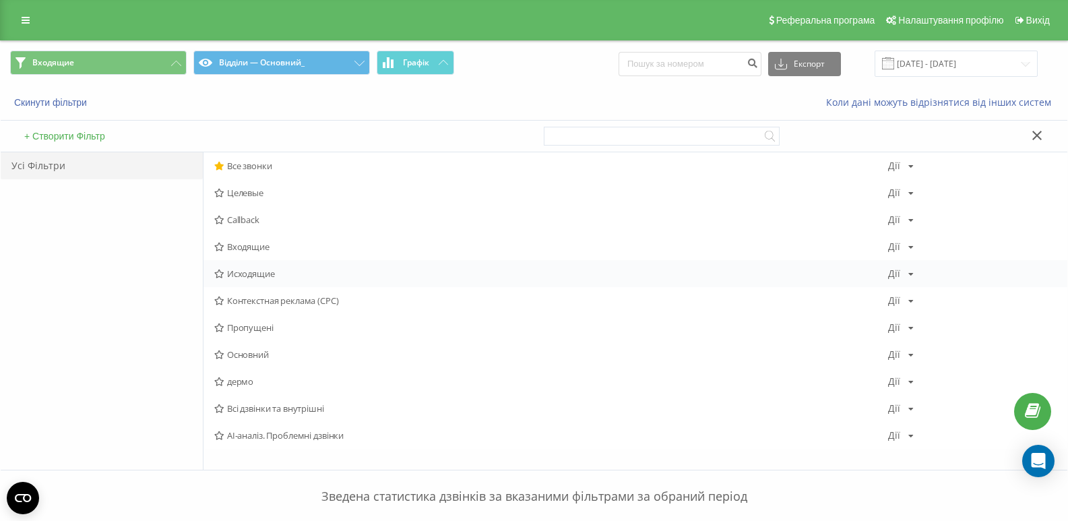
click at [232, 274] on span "Исходящие" at bounding box center [551, 273] width 674 height 9
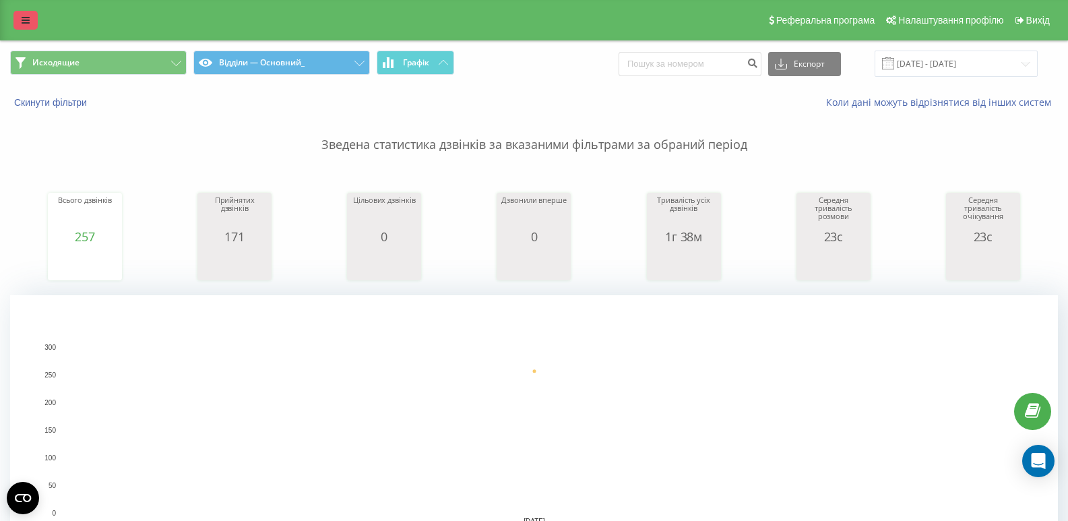
click at [24, 23] on icon at bounding box center [26, 19] width 8 height 9
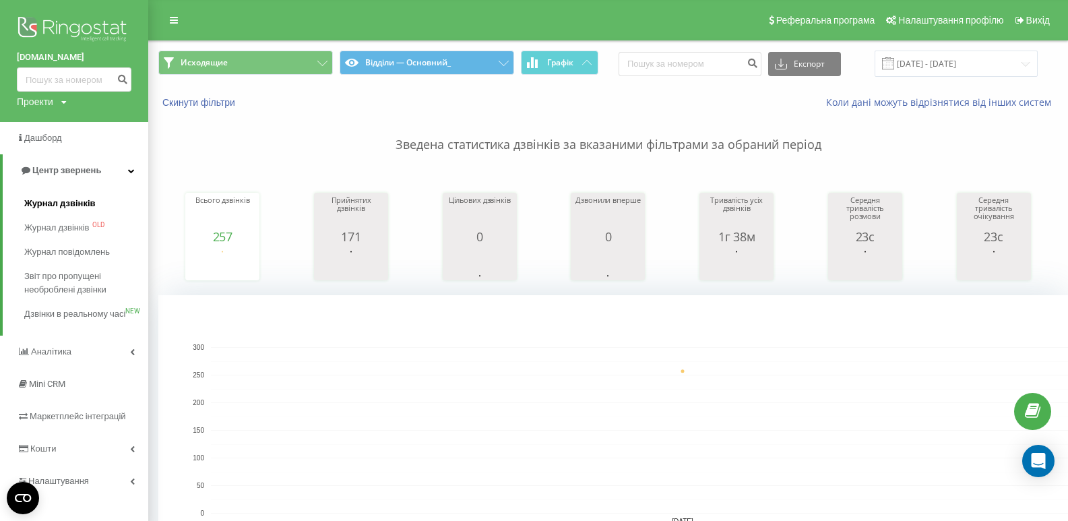
click at [63, 207] on span "Журнал дзвінків" at bounding box center [59, 203] width 71 height 13
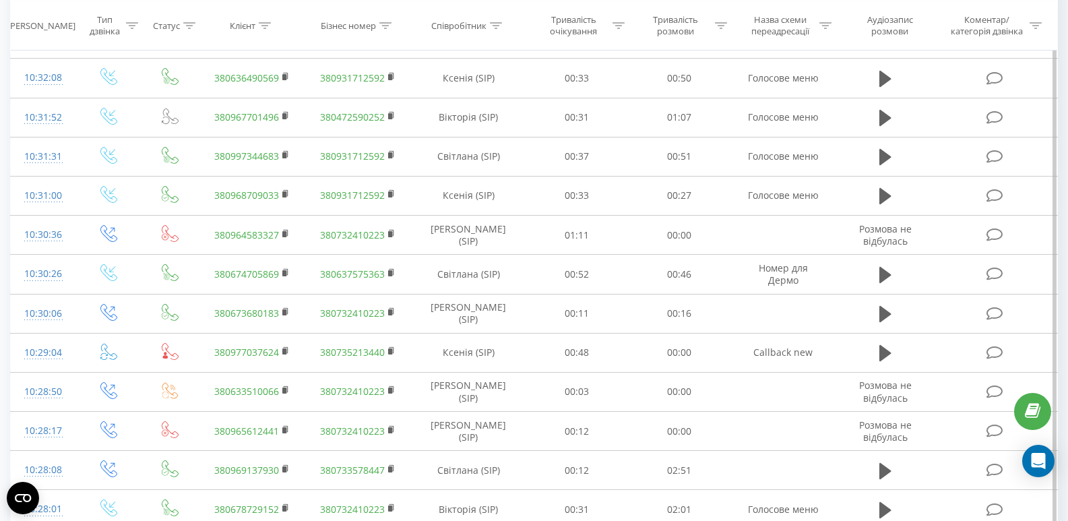
scroll to position [943, 0]
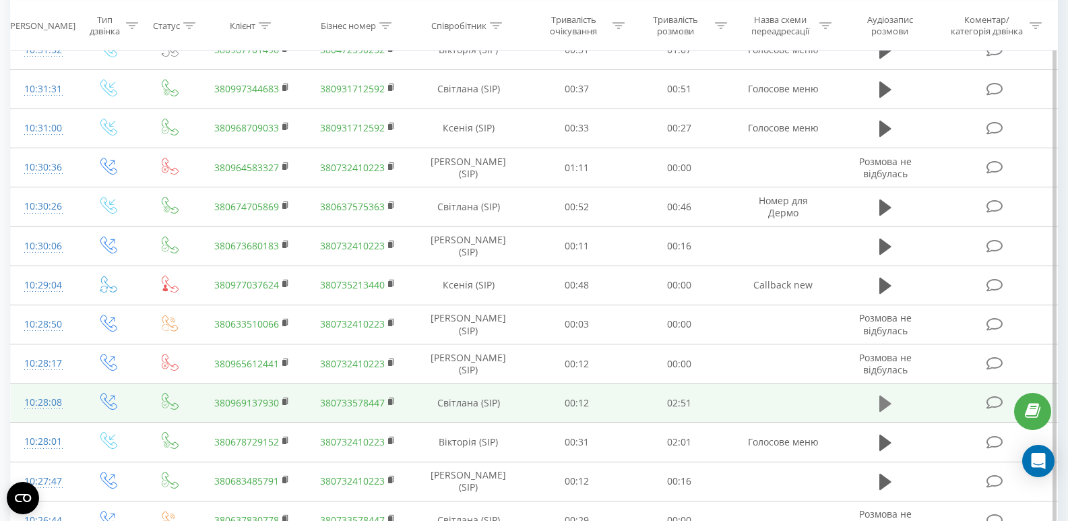
click at [886, 396] on icon at bounding box center [885, 403] width 12 height 19
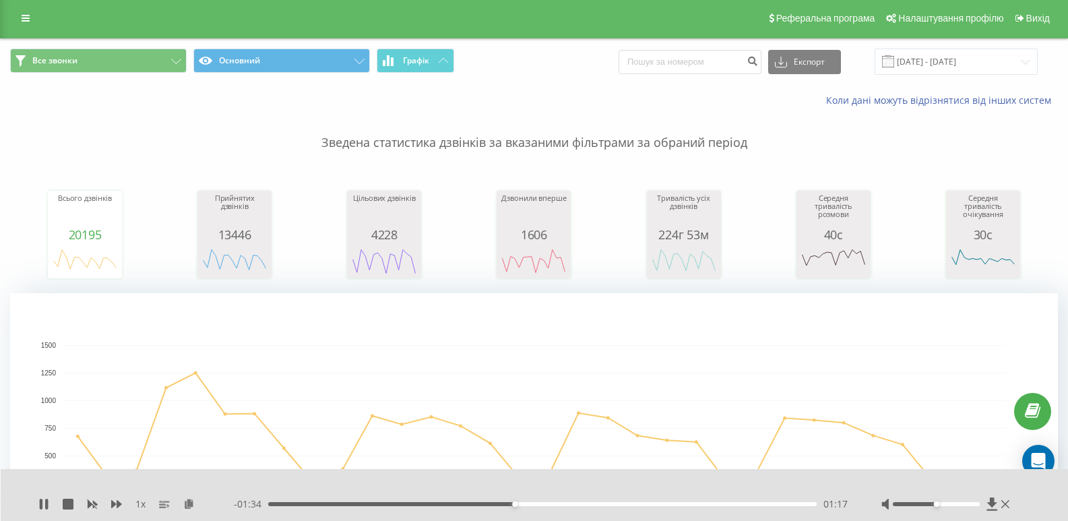
scroll to position [0, 0]
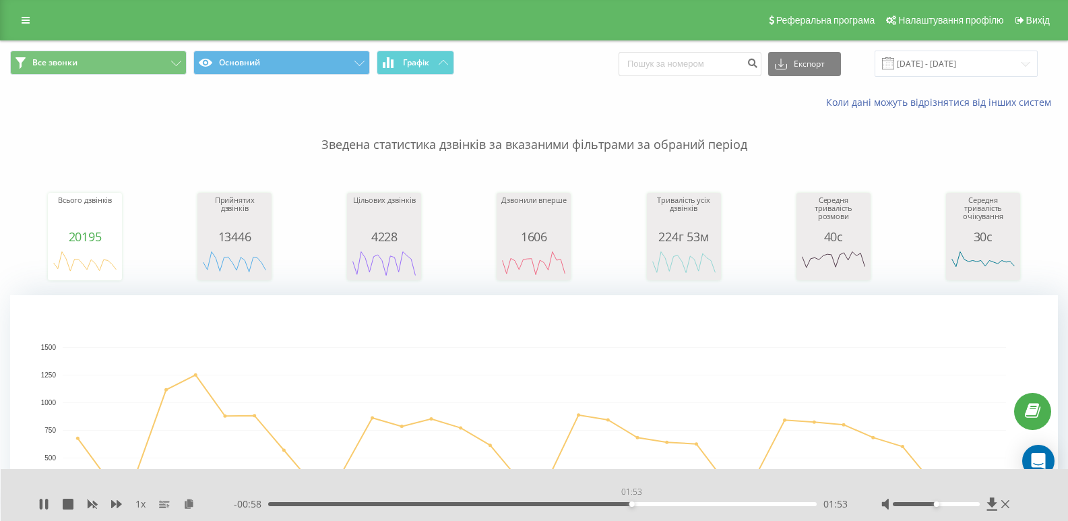
click at [631, 502] on div "01:53" at bounding box center [542, 504] width 549 height 4
click at [727, 505] on div "01:54" at bounding box center [542, 504] width 549 height 4
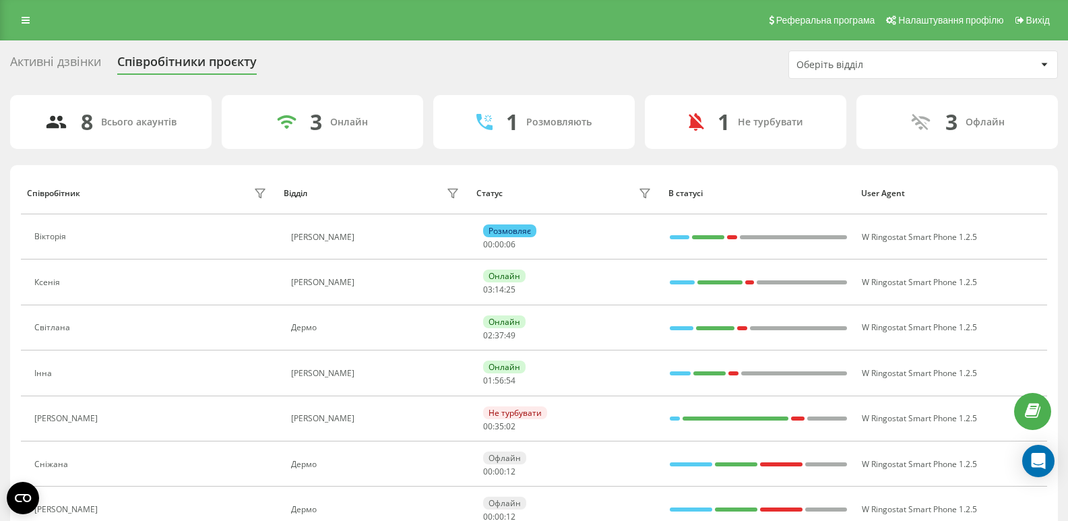
click at [49, 53] on div "Активні дзвінки Співробітники проєкту Оберіть відділ" at bounding box center [534, 65] width 1048 height 28
click at [81, 62] on div "Активні дзвінки" at bounding box center [55, 65] width 91 height 21
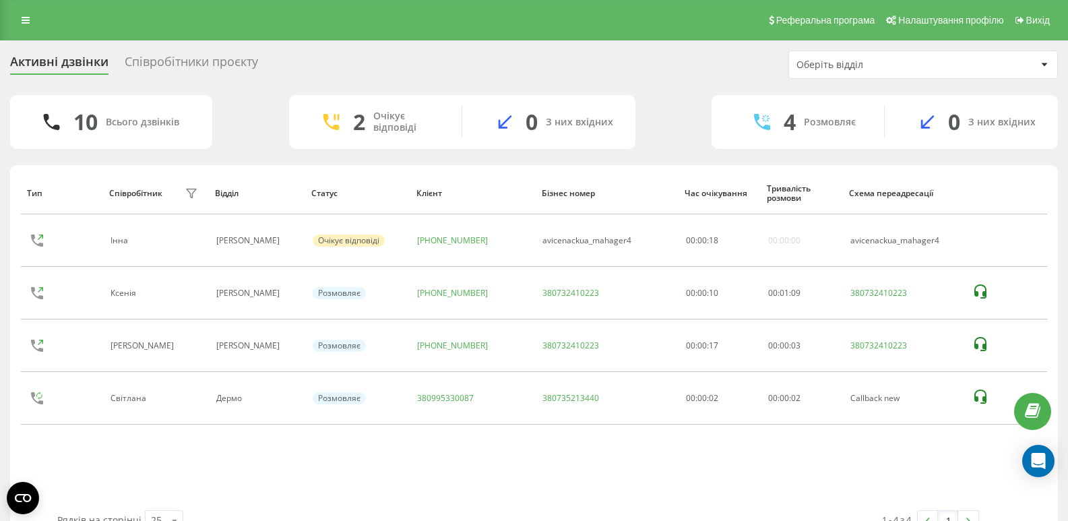
click at [160, 476] on div "Тип Співробітник фільтру Відділ Статус Клієнт Бізнес номер Час очікування Трива…" at bounding box center [534, 341] width 1026 height 338
click at [136, 475] on div "Тип Співробітник фільтру Відділ Статус Клієнт Бізнес номер Час очікування Трива…" at bounding box center [534, 341] width 1026 height 338
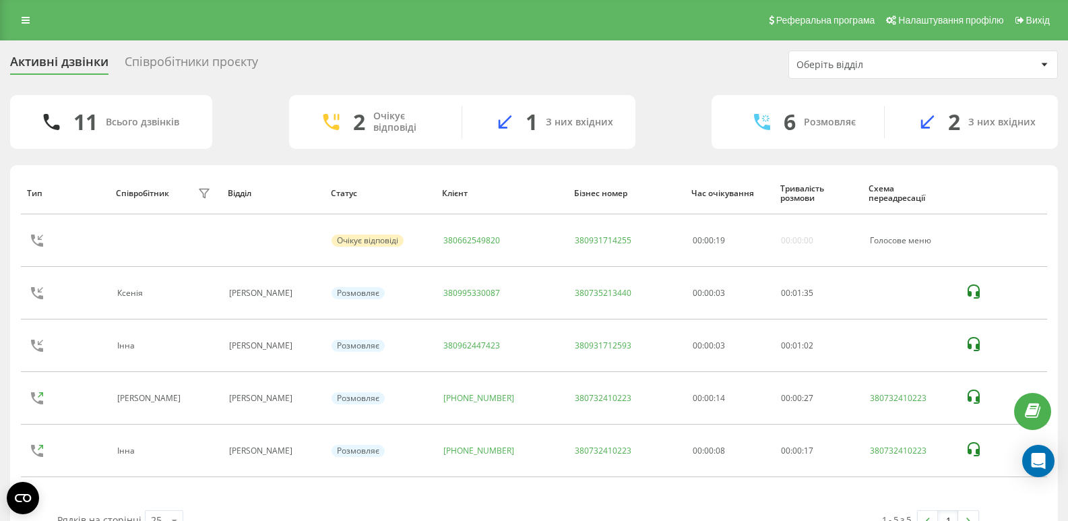
click at [125, 493] on div "Тип Співробітник фільтру Відділ Статус Клієнт Бізнес номер Час очікування Трива…" at bounding box center [534, 341] width 1026 height 338
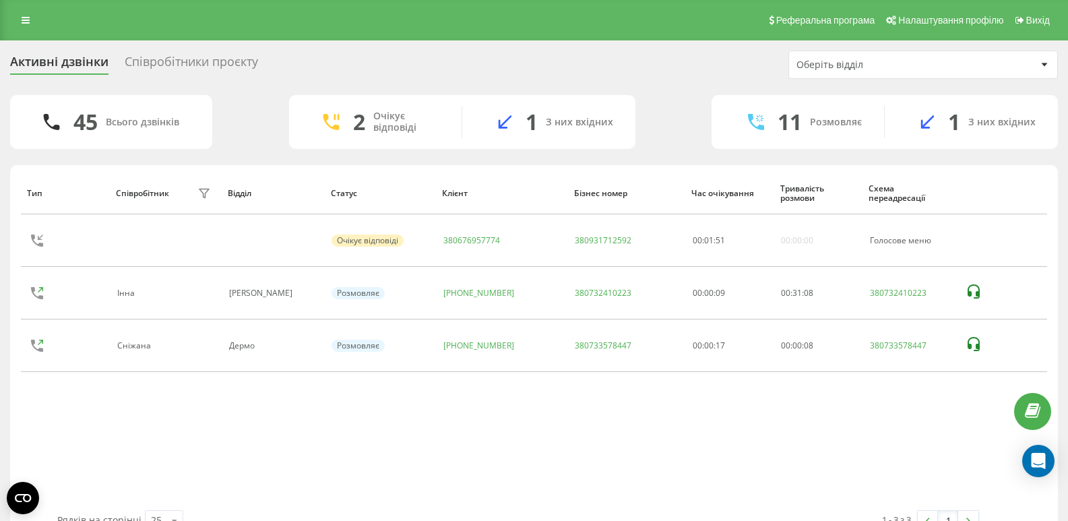
click at [237, 57] on div "Співробітники проєкту" at bounding box center [191, 65] width 133 height 21
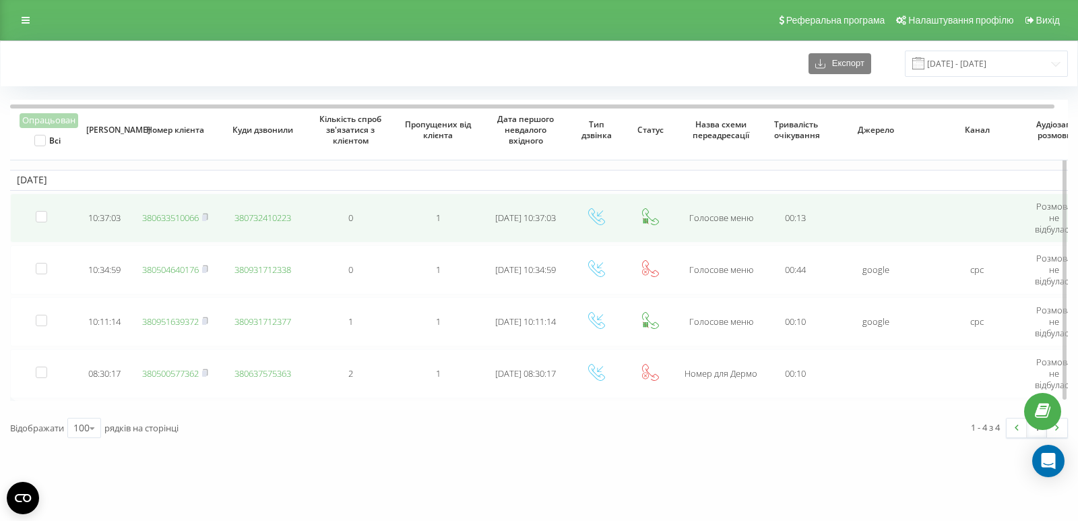
click at [168, 218] on link "380633510066" at bounding box center [170, 218] width 57 height 12
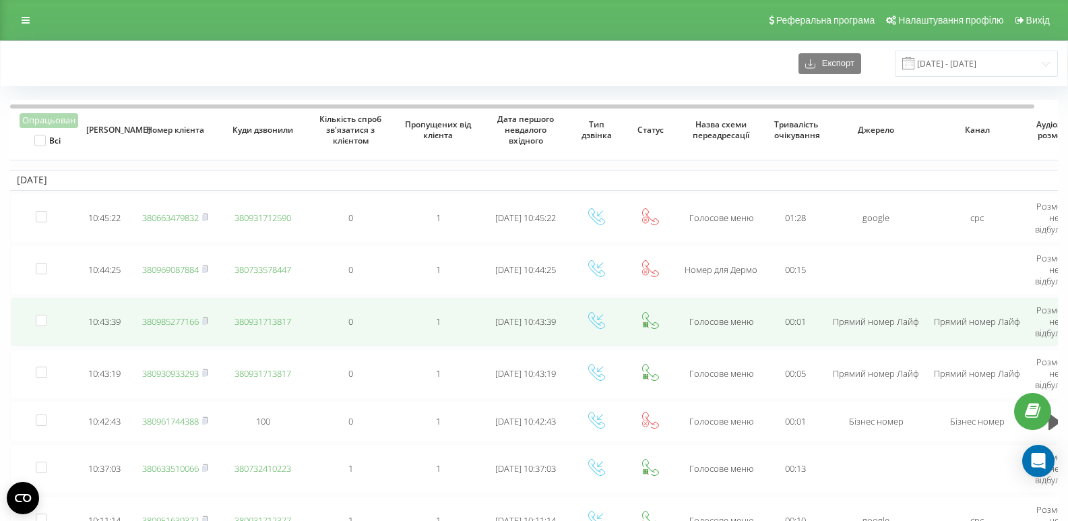
click at [192, 322] on link "380985277166" at bounding box center [170, 321] width 57 height 12
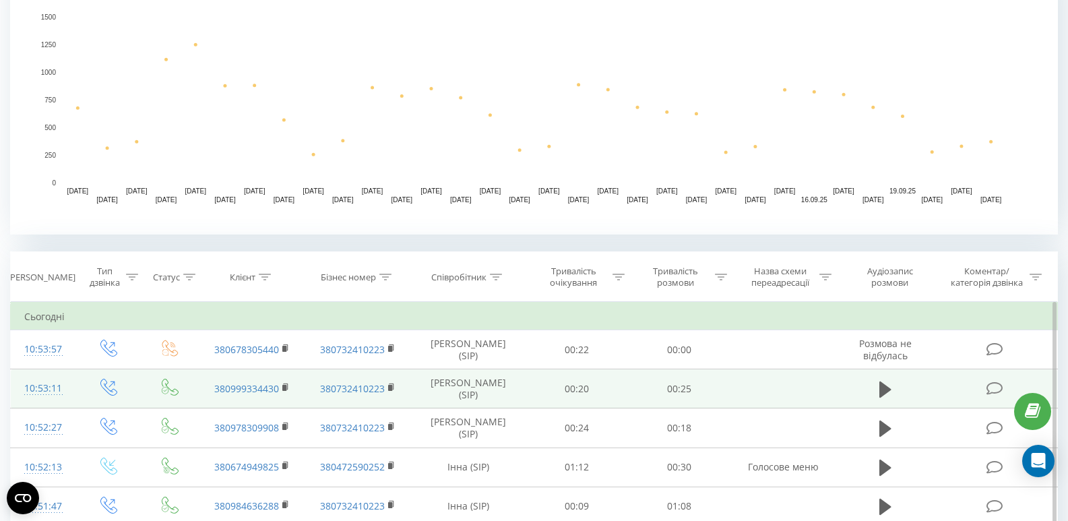
scroll to position [472, 0]
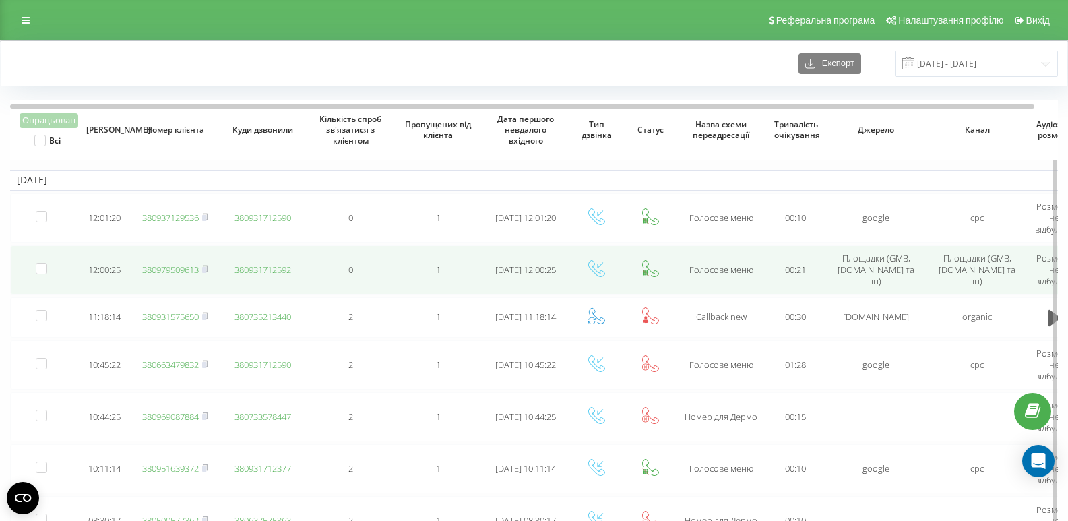
click at [169, 274] on link "380979509613" at bounding box center [170, 269] width 57 height 12
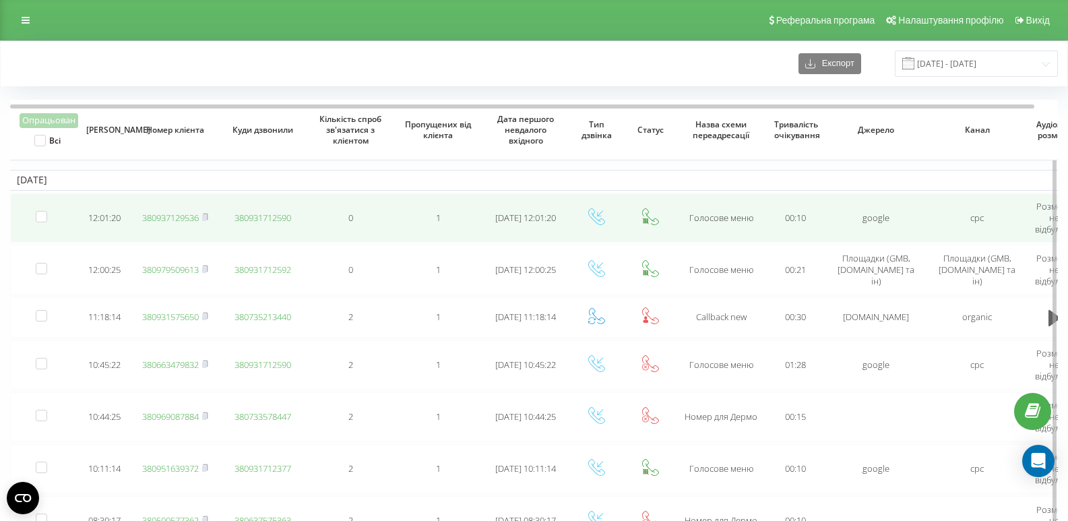
click at [171, 220] on link "380937129536" at bounding box center [170, 218] width 57 height 12
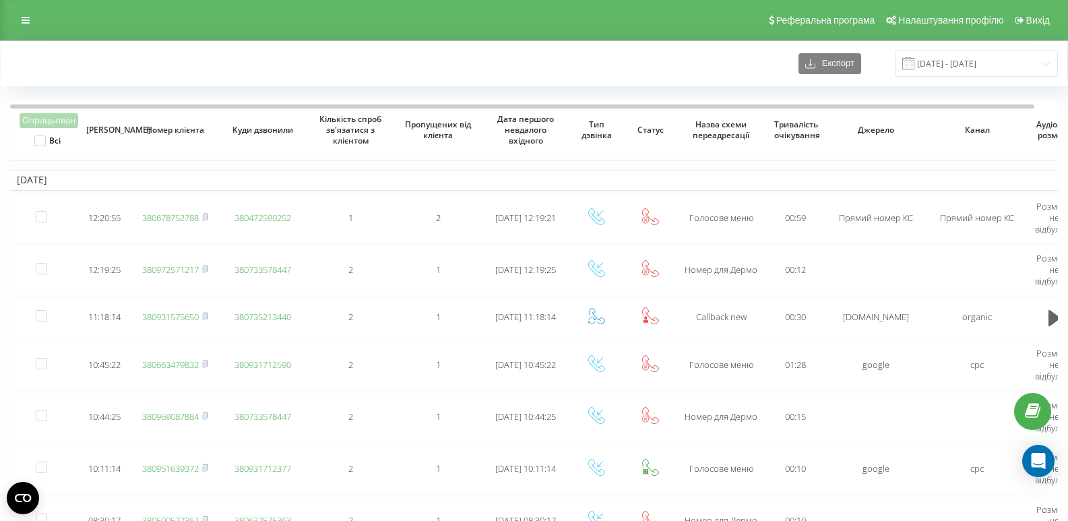
click at [98, 66] on div "Експорт [DATE] - [DATE]" at bounding box center [534, 64] width 1048 height 26
click at [129, 53] on div "Експорт [DATE] - [DATE]" at bounding box center [534, 64] width 1048 height 26
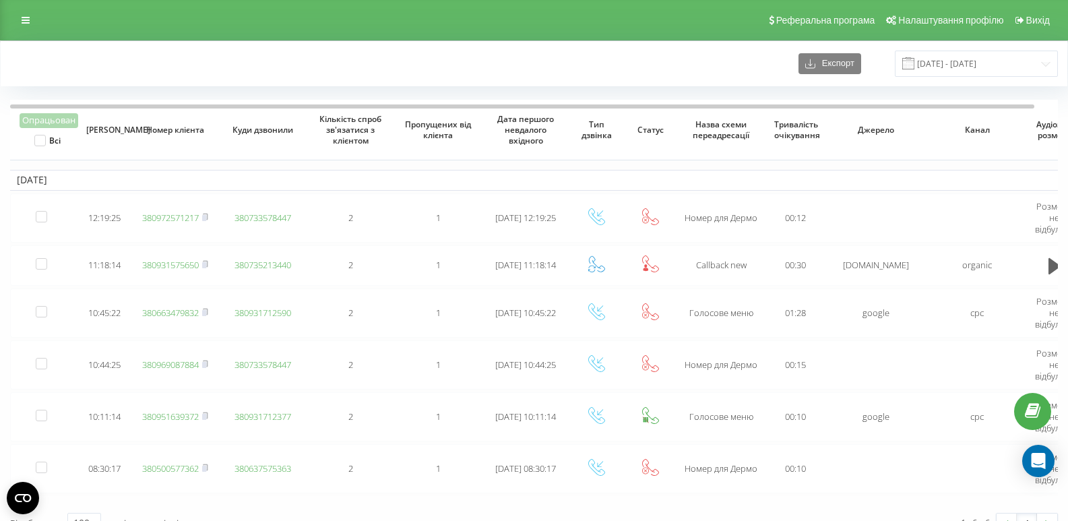
click at [84, 37] on div "Реферальна програма Налаштування профілю Вихід" at bounding box center [534, 20] width 1068 height 40
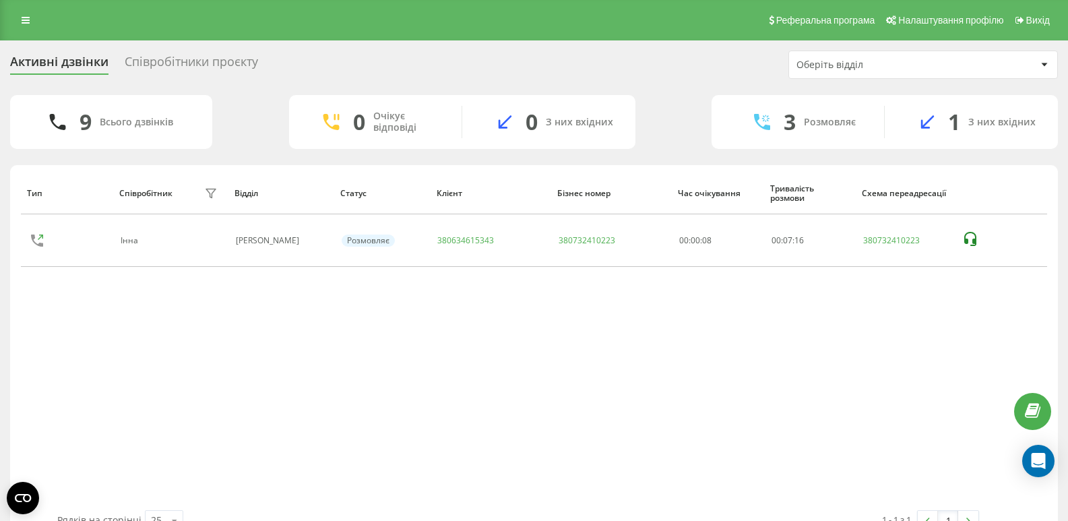
click at [87, 333] on div "Тип Співробітник фільтру Відділ Статус Клієнт Бізнес номер Час очікування Трива…" at bounding box center [534, 341] width 1026 height 338
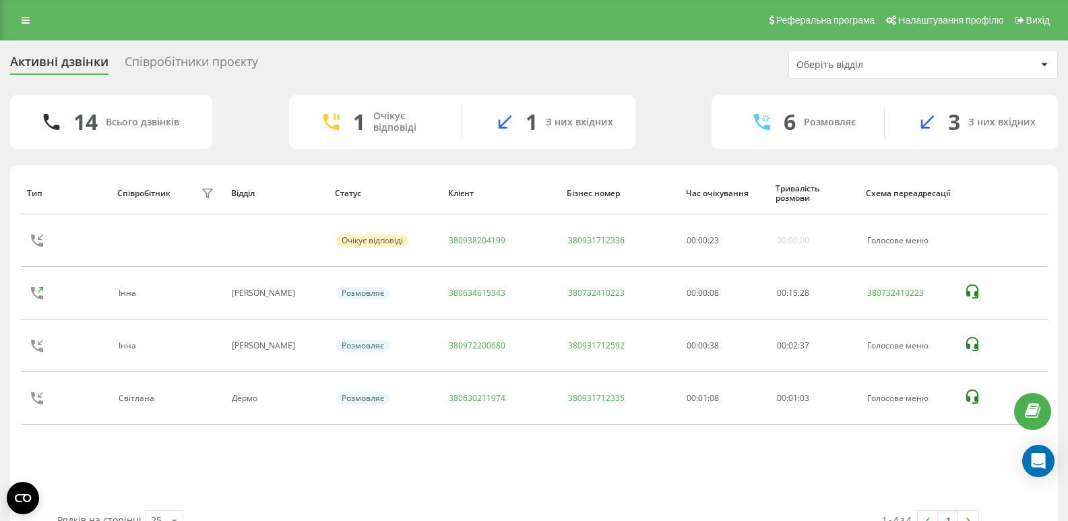
click at [148, 454] on div "Тип Співробітник фільтру Відділ Статус Клієнт Бізнес номер Час очікування Трива…" at bounding box center [534, 341] width 1026 height 338
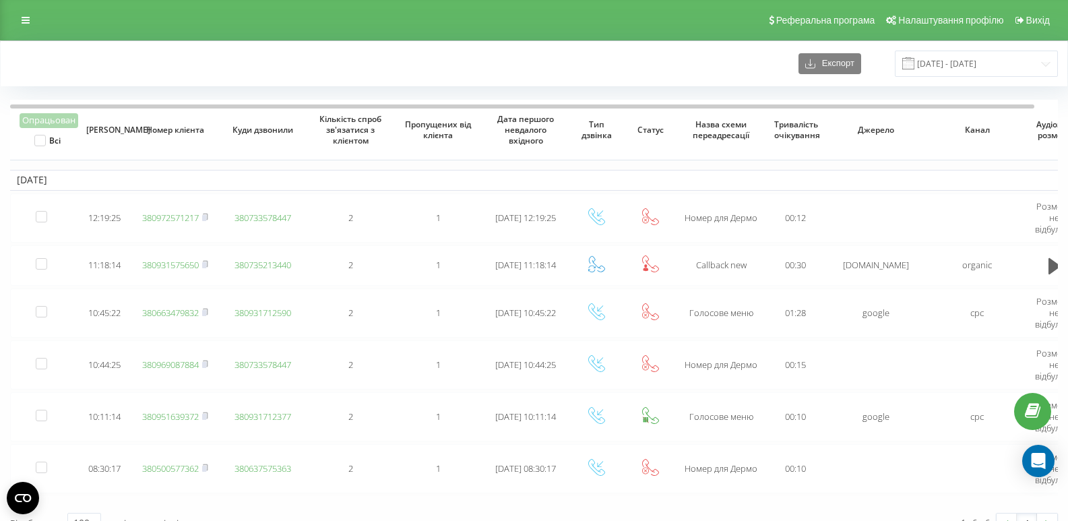
click at [104, 76] on div "Експорт [DATE] - [DATE]" at bounding box center [534, 64] width 1048 height 26
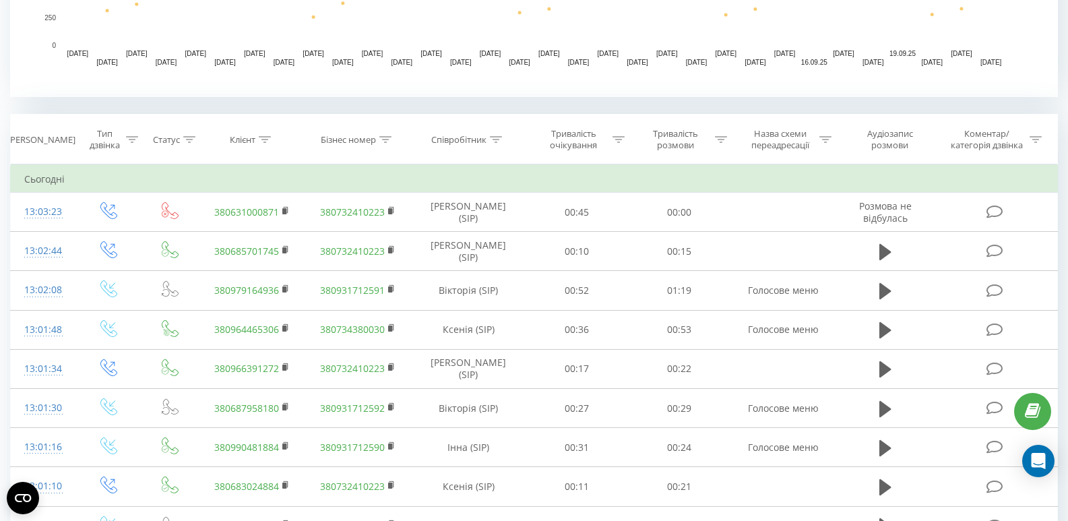
scroll to position [472, 0]
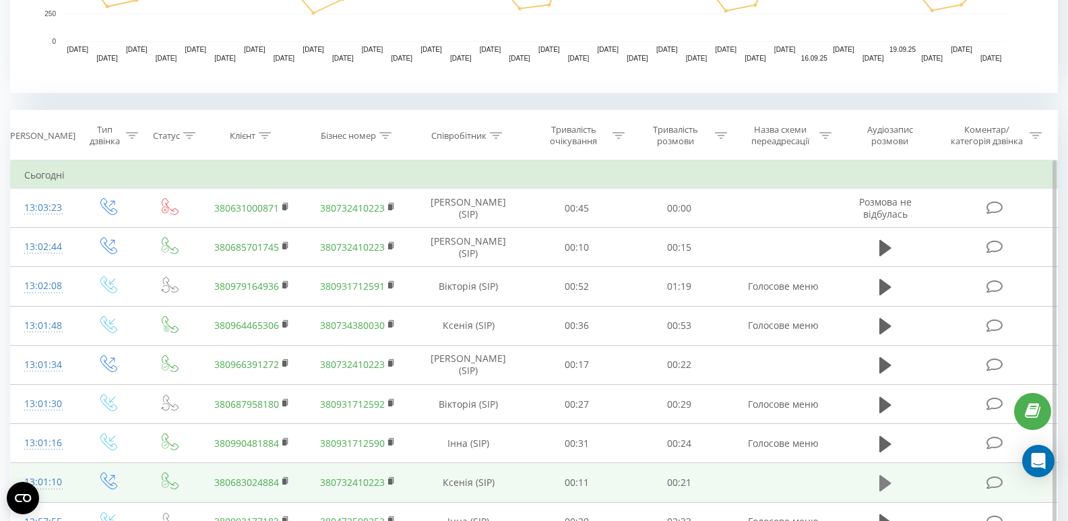
click at [890, 485] on icon at bounding box center [885, 483] width 12 height 19
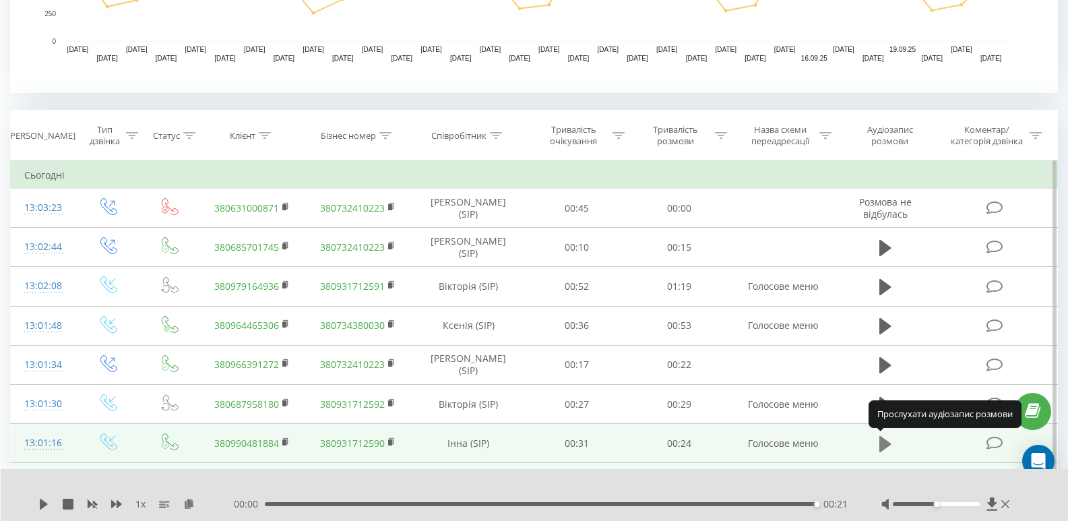
click at [880, 448] on icon at bounding box center [885, 444] width 12 height 16
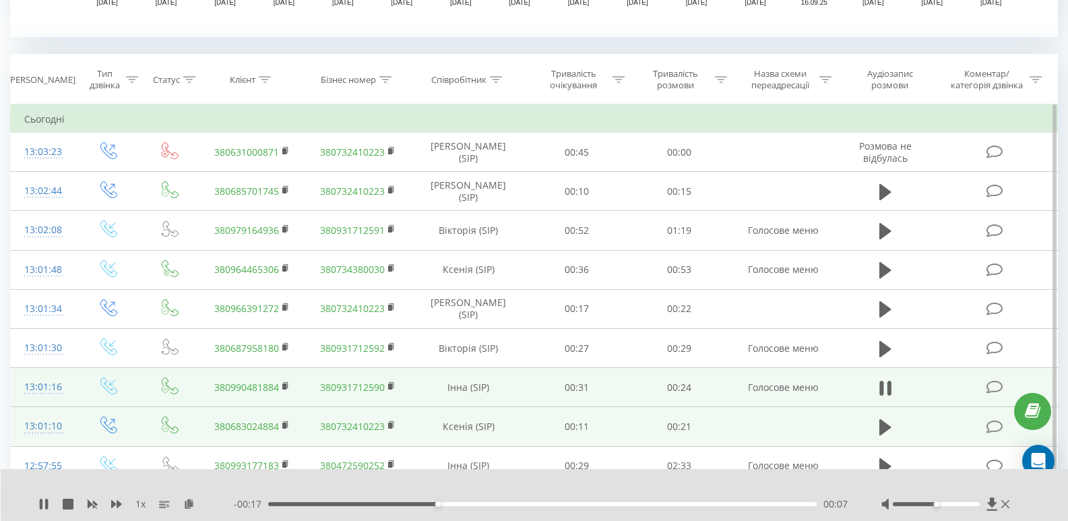
scroll to position [539, 0]
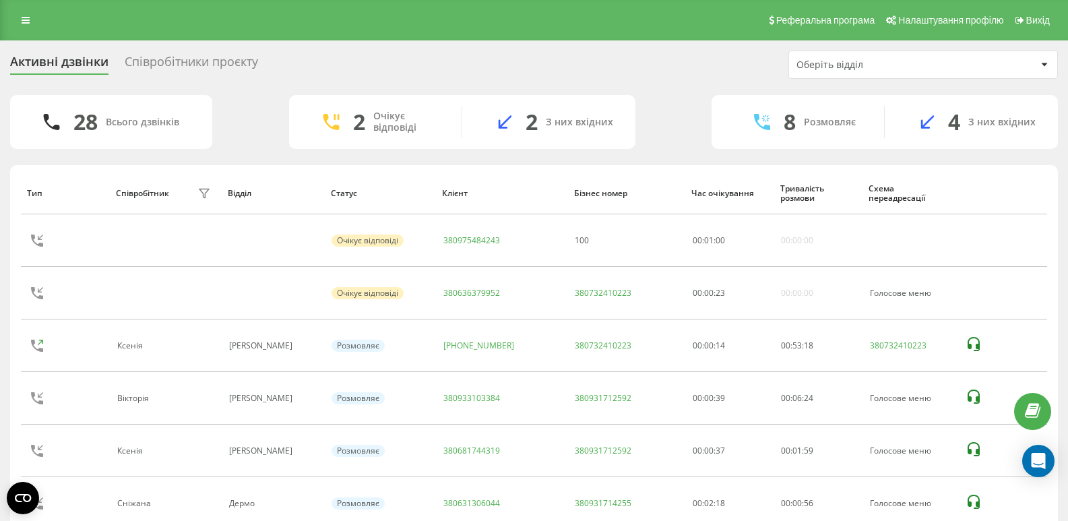
click at [117, 97] on div "28 Всього дзвінків" at bounding box center [111, 122] width 202 height 54
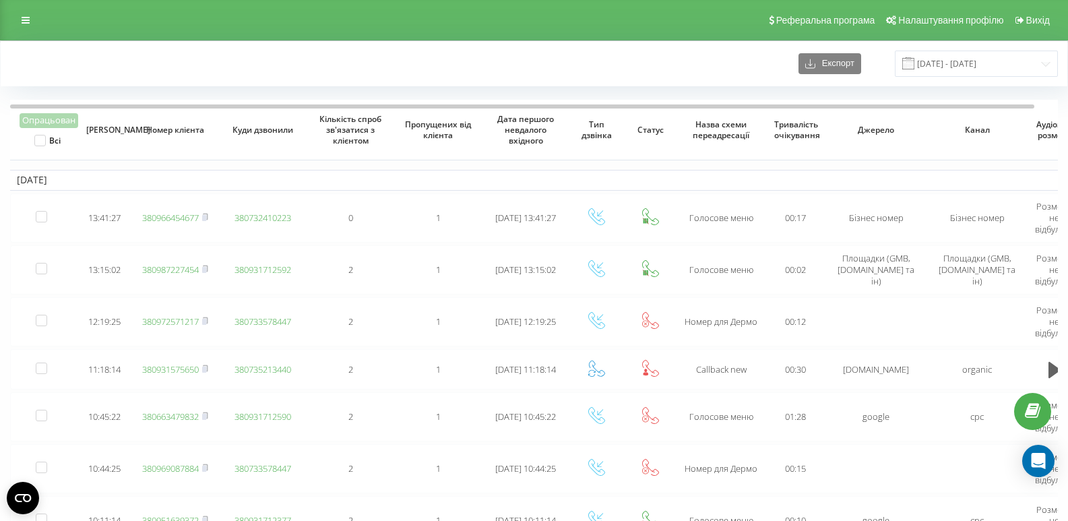
click at [140, 59] on div "Експорт 22.09.2025 - 22.09.2025" at bounding box center [534, 64] width 1048 height 26
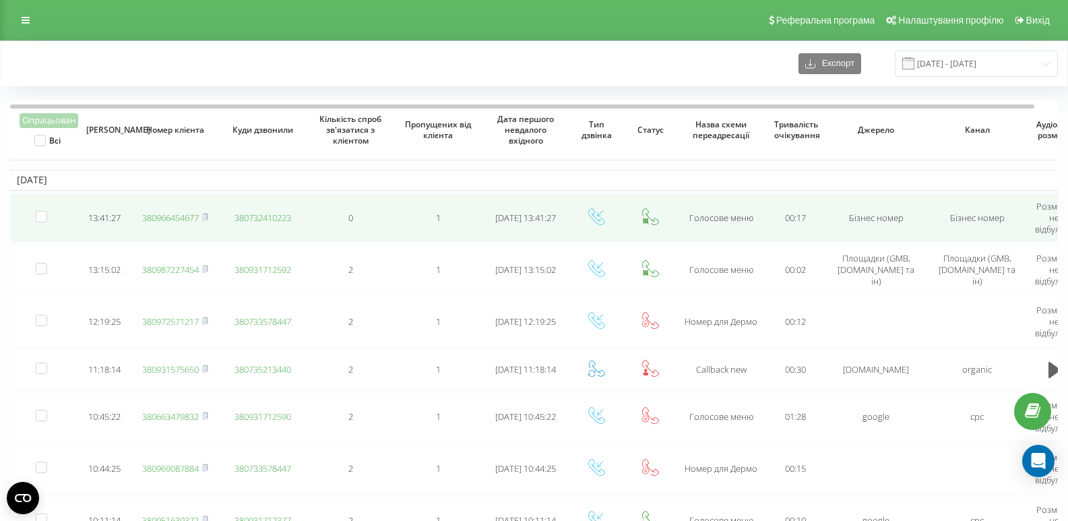
click at [192, 221] on link "380966454677" at bounding box center [170, 218] width 57 height 12
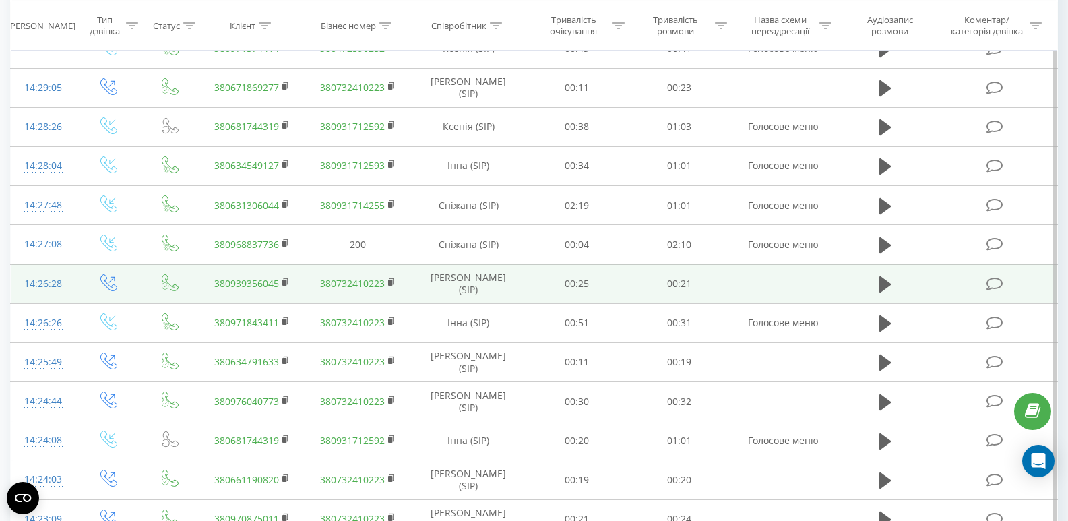
scroll to position [968, 0]
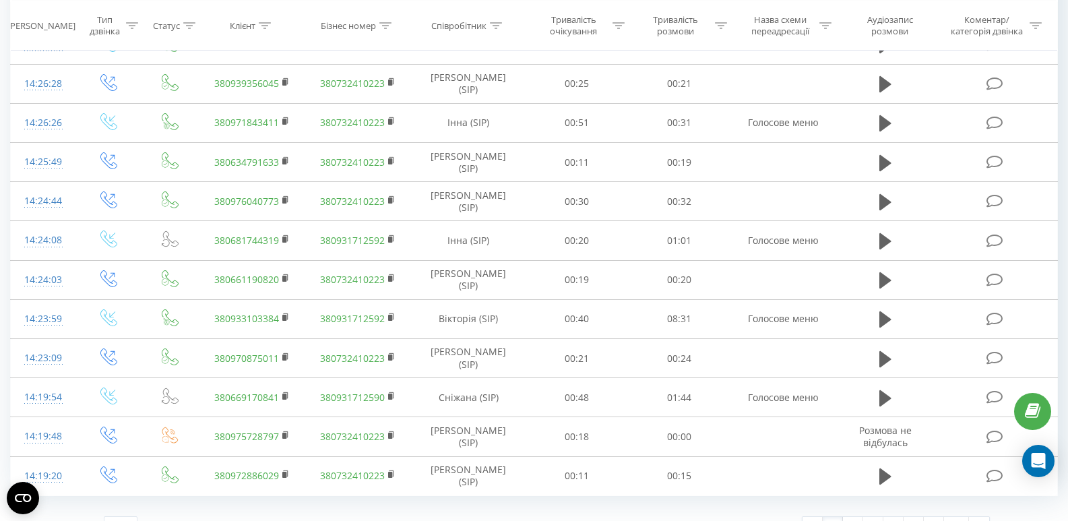
scroll to position [1146, 0]
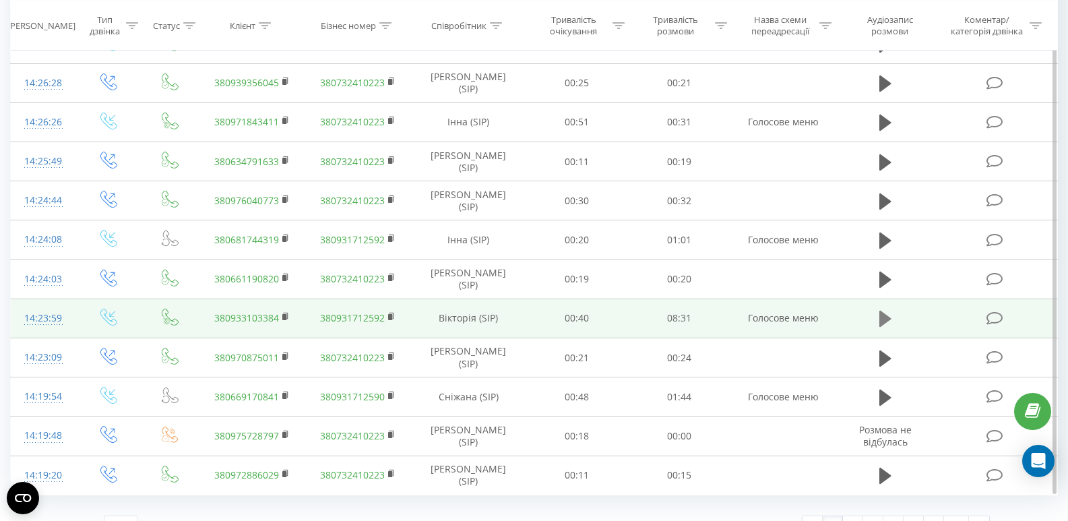
click at [889, 318] on icon at bounding box center [885, 319] width 12 height 16
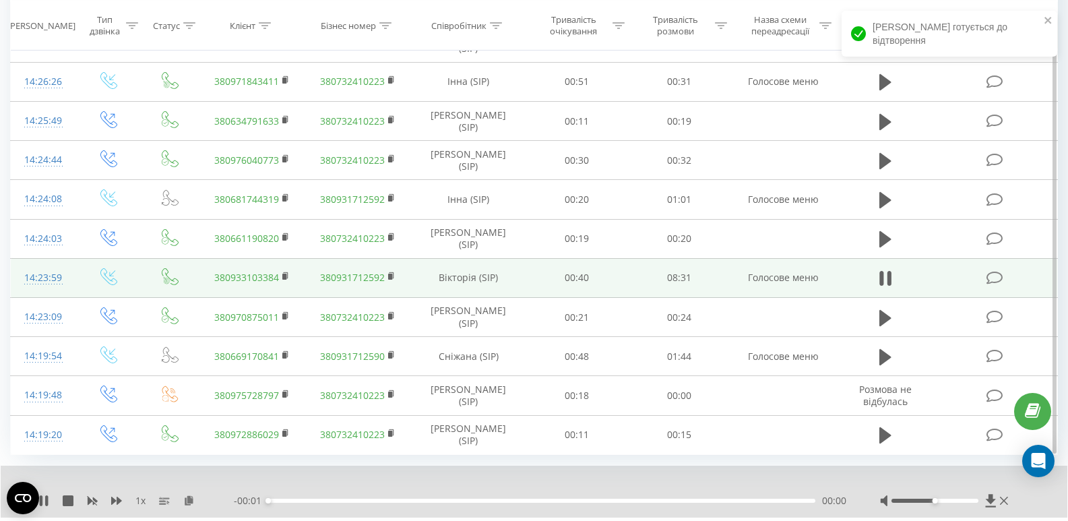
scroll to position [1222, 0]
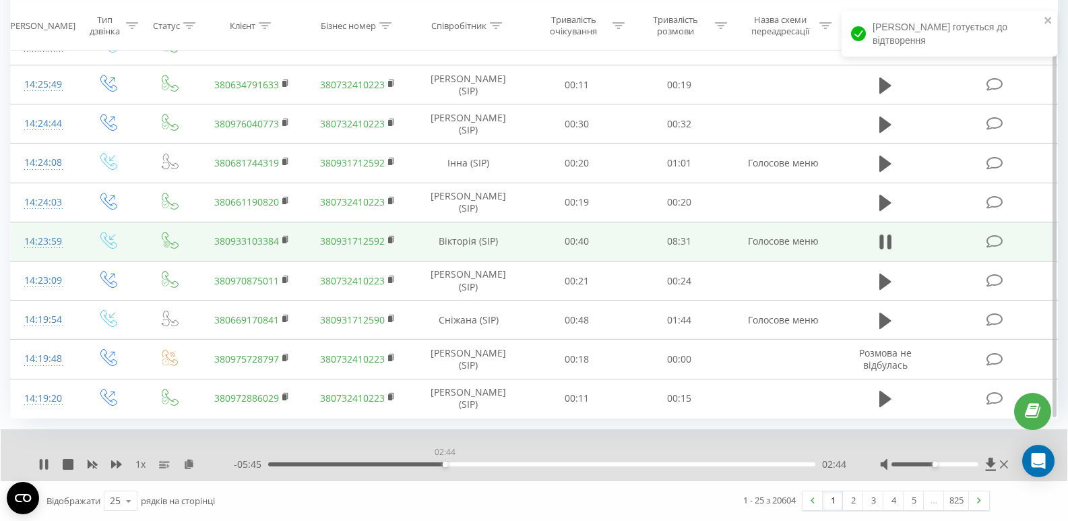
click at [445, 465] on div "02:44" at bounding box center [541, 464] width 547 height 4
click at [492, 466] on div "02:45" at bounding box center [541, 464] width 547 height 4
click at [470, 465] on div "03:08" at bounding box center [541, 464] width 547 height 4
click at [437, 463] on div "02:37" at bounding box center [541, 464] width 547 height 4
click at [419, 462] on div "02:38" at bounding box center [541, 464] width 547 height 4
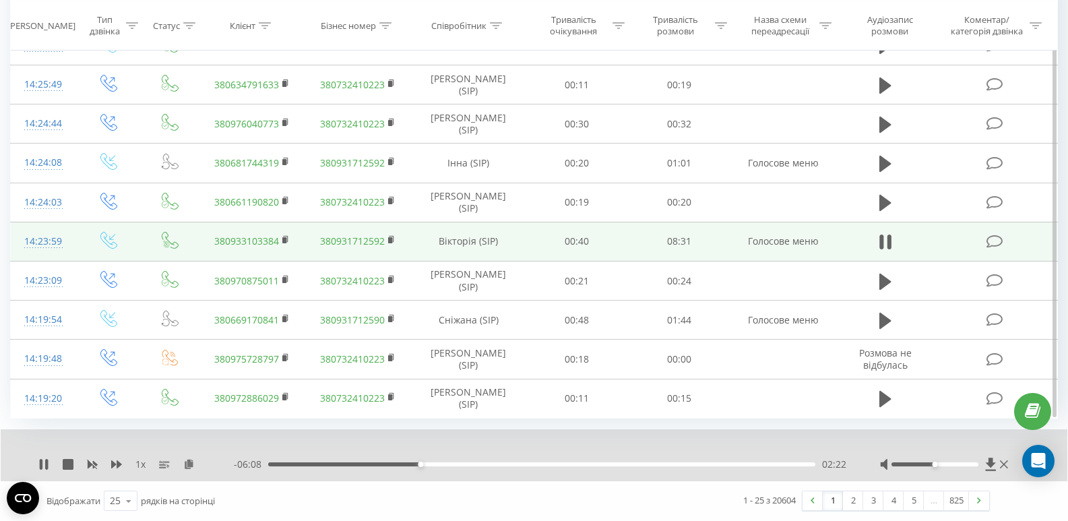
click at [361, 466] on div "02:22" at bounding box center [541, 464] width 547 height 4
click at [328, 466] on div "01:27" at bounding box center [541, 464] width 547 height 4
click at [292, 465] on div "00:23" at bounding box center [541, 464] width 547 height 4
click at [302, 464] on div "00:31" at bounding box center [541, 464] width 547 height 4
click at [280, 466] on div "- 07:57 00:32 00:32" at bounding box center [540, 464] width 613 height 13
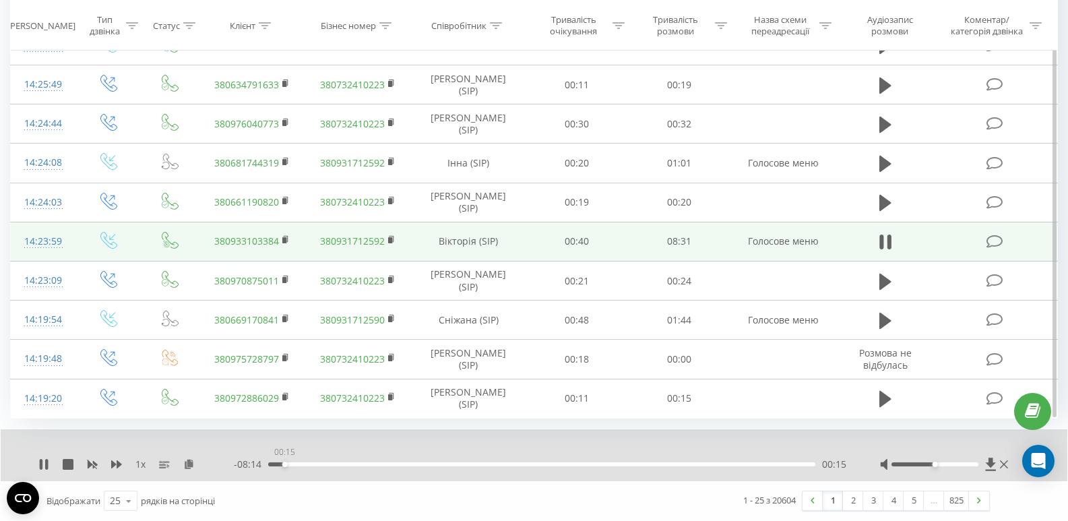
click at [284, 464] on div "00:15" at bounding box center [541, 464] width 547 height 4
click at [273, 463] on div "00:04" at bounding box center [541, 464] width 547 height 4
click at [316, 464] on div "00:45" at bounding box center [541, 464] width 547 height 4
click at [338, 464] on div "00:45" at bounding box center [541, 464] width 547 height 4
click at [402, 464] on div "01:07" at bounding box center [541, 464] width 547 height 4
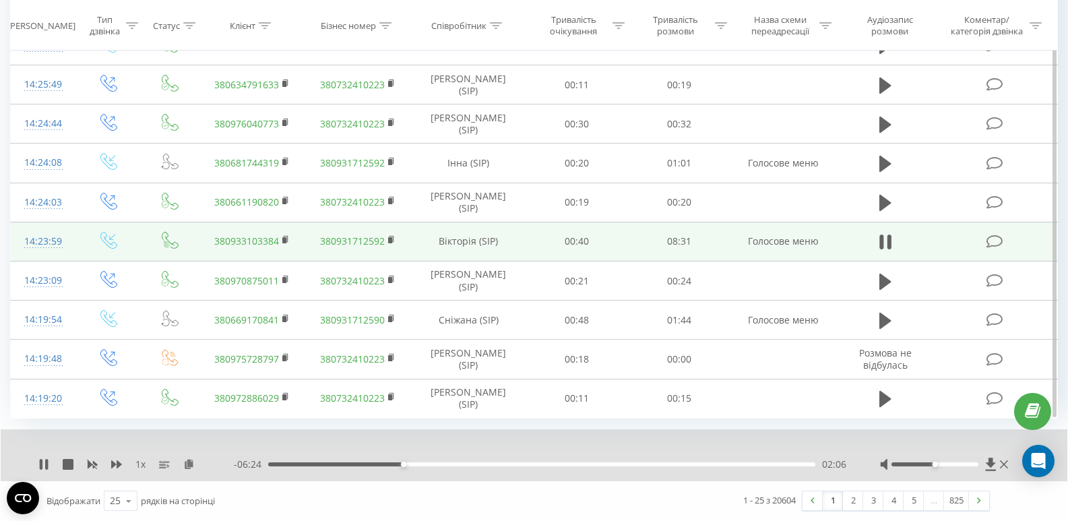
click at [497, 464] on div "02:06" at bounding box center [541, 464] width 547 height 4
click at [536, 462] on div "04:10" at bounding box center [541, 464] width 547 height 4
click at [622, 464] on div "04:11" at bounding box center [541, 464] width 547 height 4
click at [720, 466] on div "07:00" at bounding box center [541, 464] width 547 height 4
click at [46, 466] on icon at bounding box center [46, 464] width 3 height 11
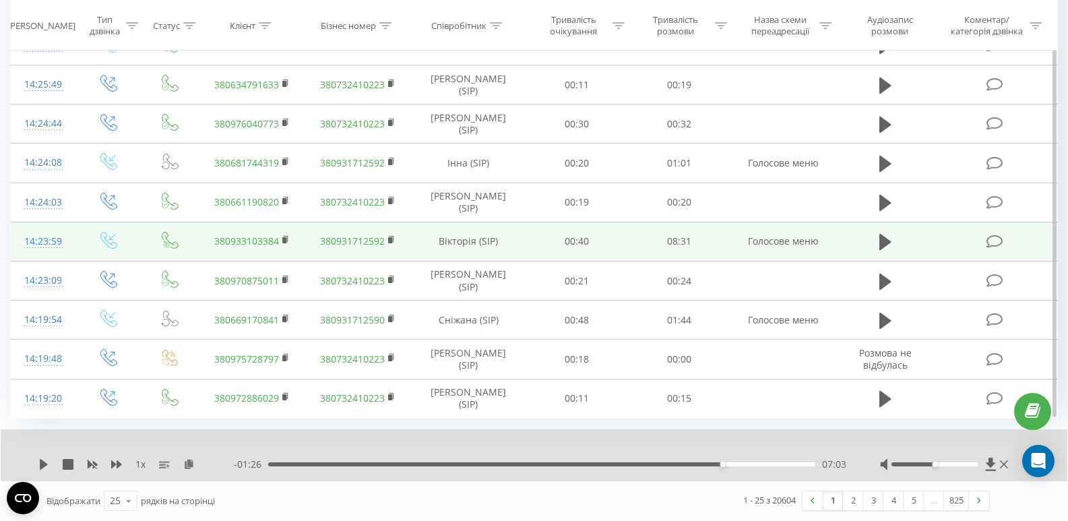
click at [449, 464] on div "07:03" at bounding box center [541, 464] width 547 height 4
click at [551, 464] on div "02:48" at bounding box center [541, 464] width 547 height 4
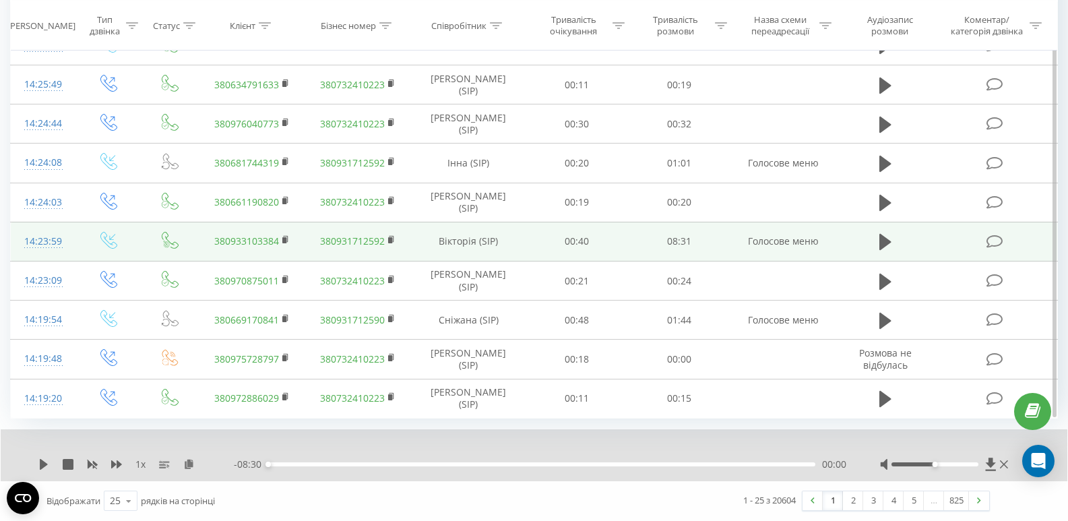
click at [677, 464] on div "00:00" at bounding box center [541, 464] width 547 height 4
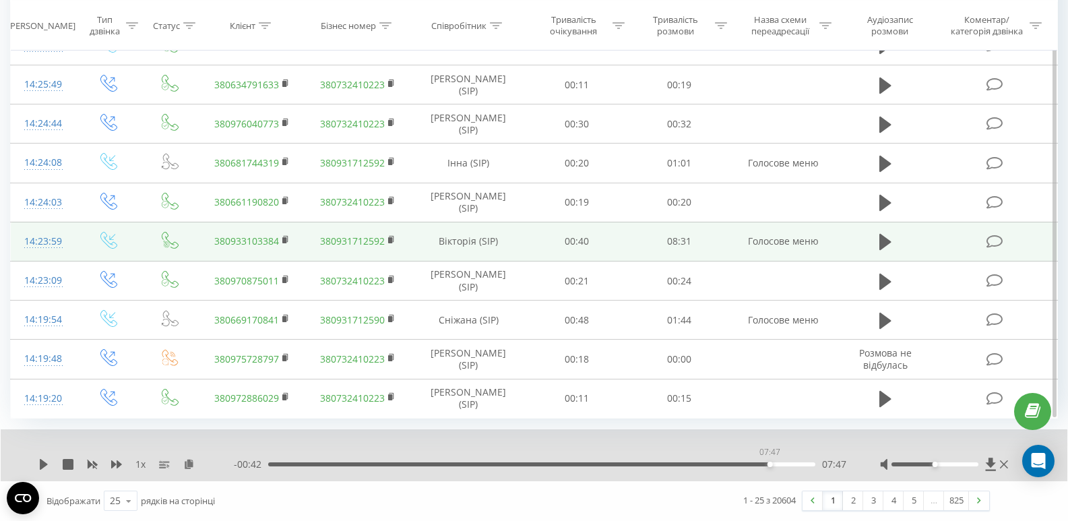
click at [770, 463] on div "07:47" at bounding box center [541, 464] width 547 height 4
click at [802, 460] on div "- 00:42 07:47 07:47" at bounding box center [540, 464] width 613 height 13
click at [803, 464] on div "08:17" at bounding box center [541, 464] width 547 height 4
